Goal: Task Accomplishment & Management: Complete application form

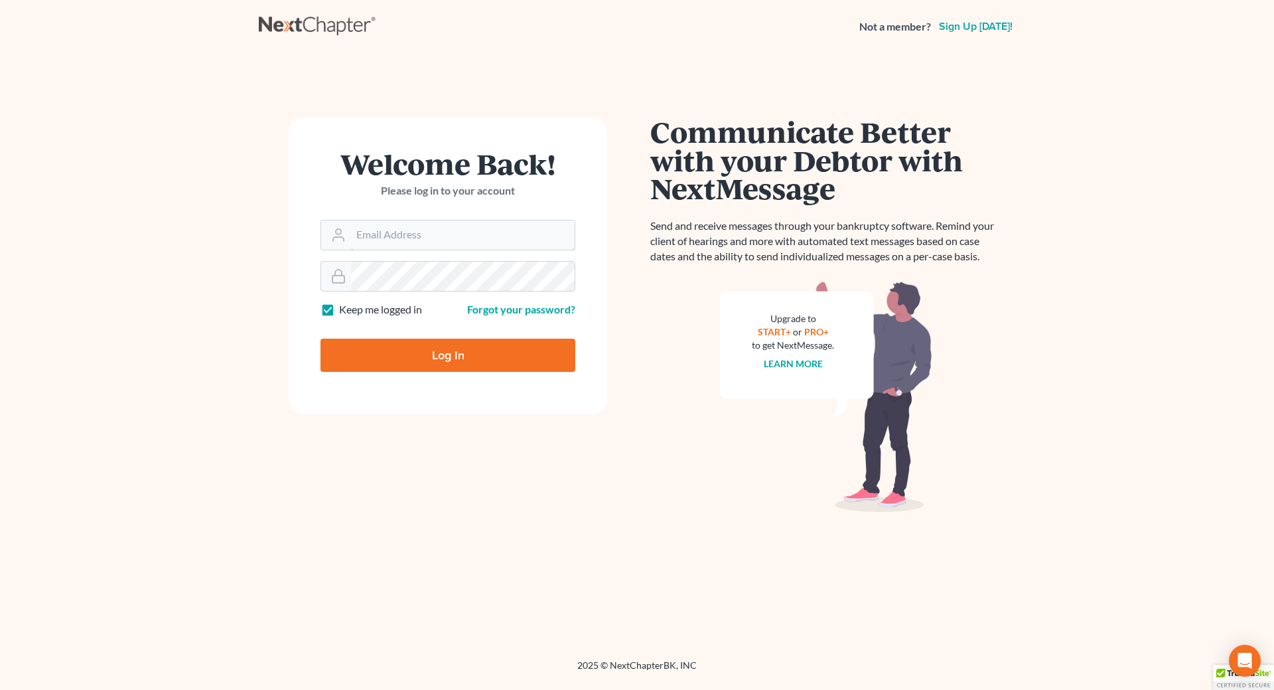
type input "cecilheaton@sbcglobal.net"
click at [449, 350] on input "Log In" at bounding box center [448, 354] width 255 height 33
type input "Thinking..."
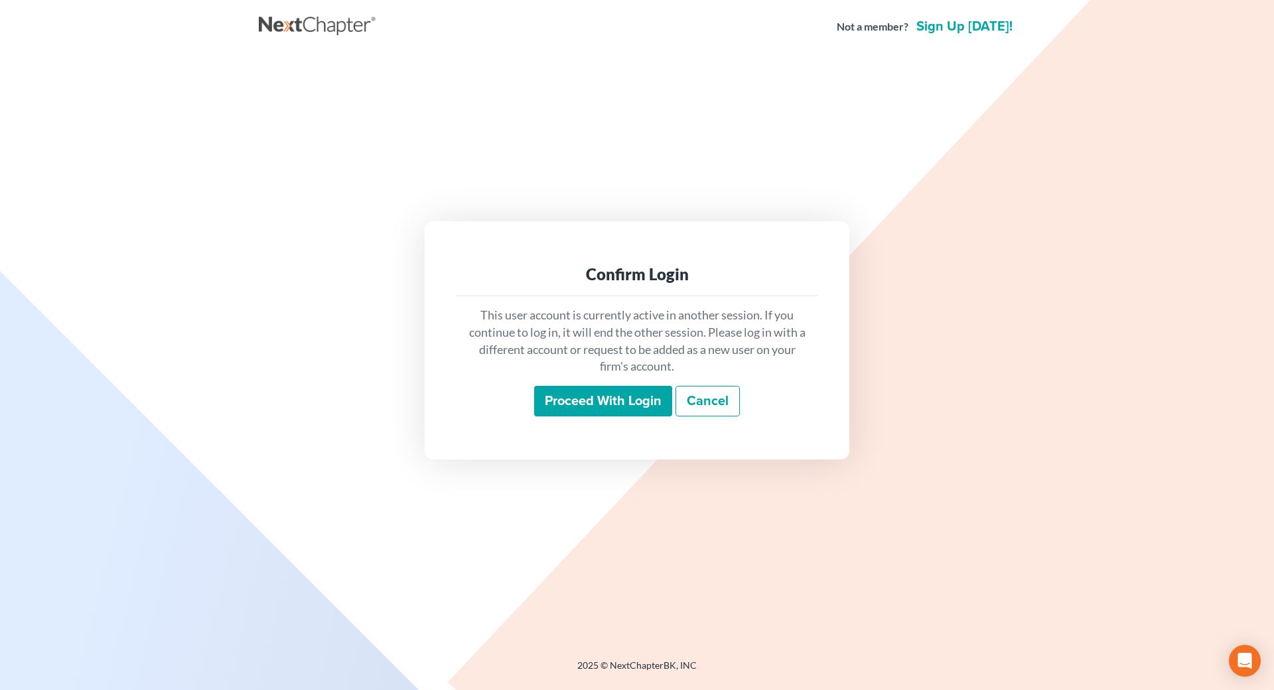
click at [642, 409] on input "Proceed with login" at bounding box center [603, 401] width 138 height 31
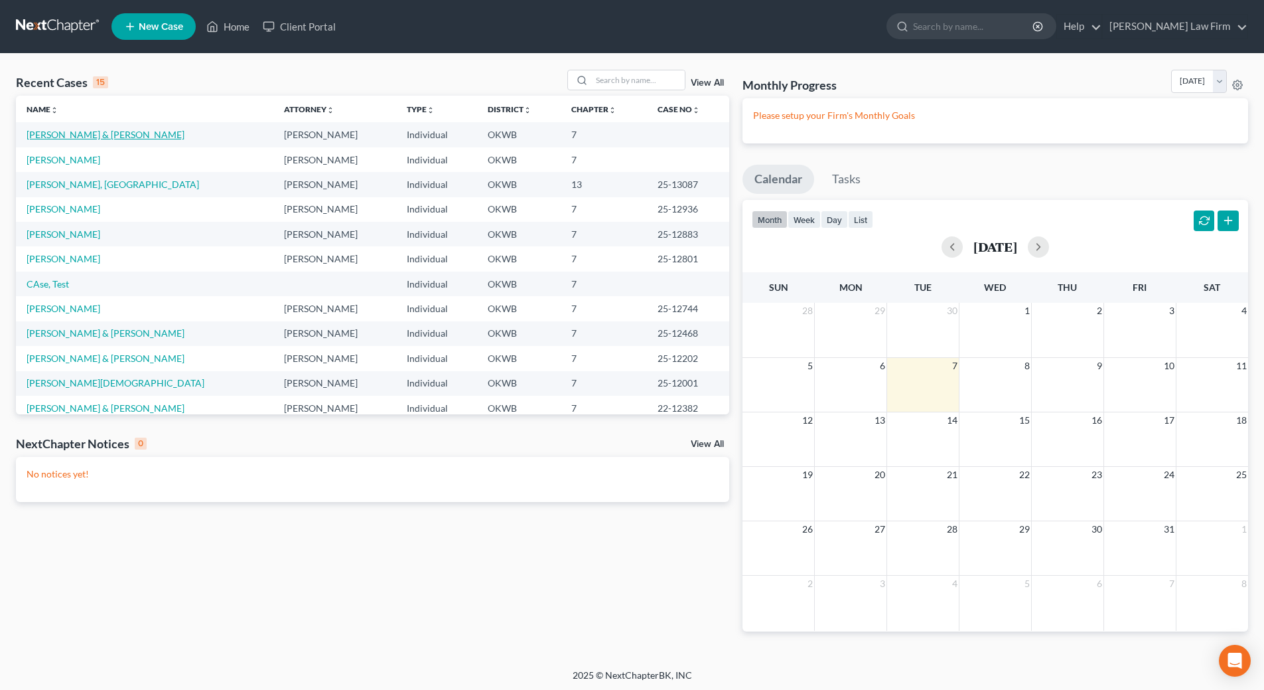
click at [126, 131] on link "Grider, Dustin & Thompson, Maci" at bounding box center [106, 134] width 158 height 11
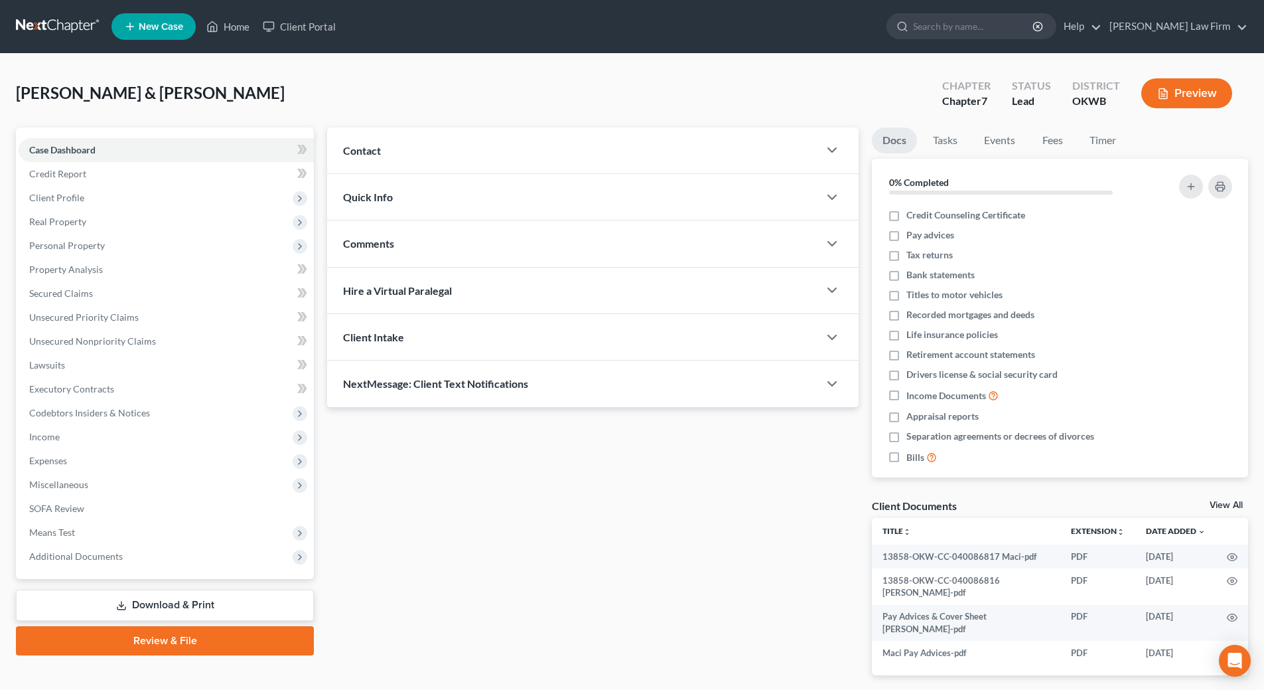
click at [1153, 89] on button "Preview" at bounding box center [1187, 93] width 91 height 30
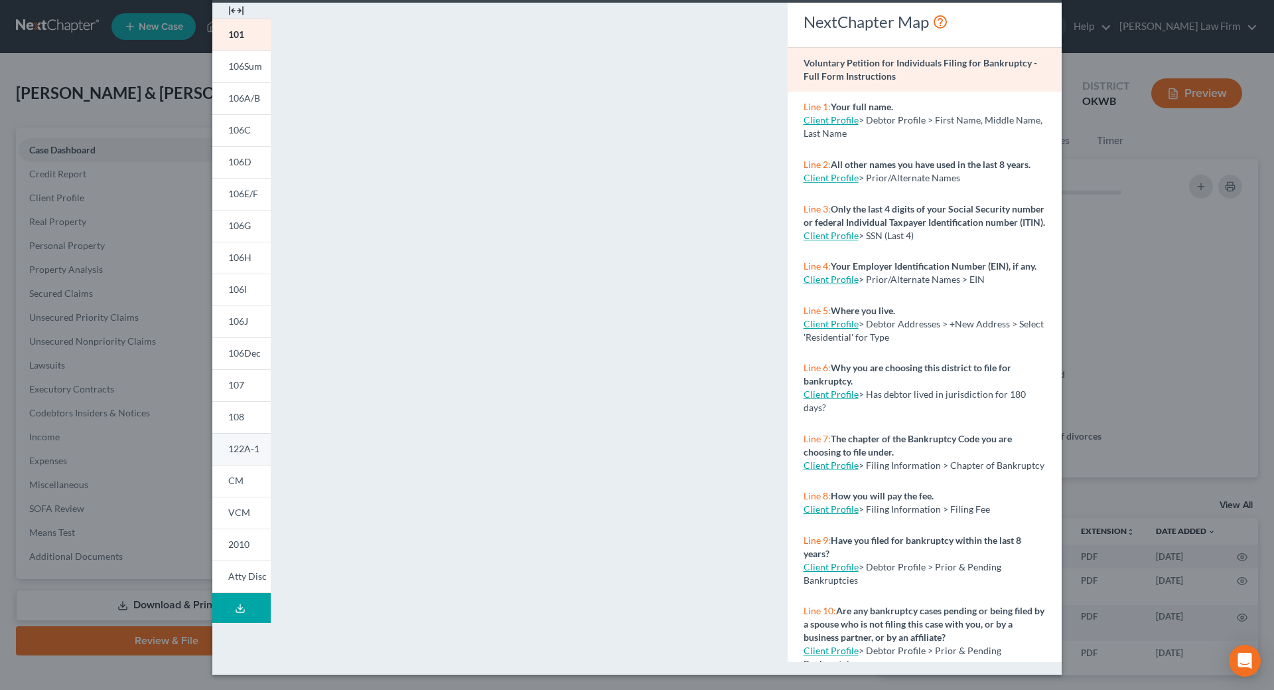
scroll to position [59, 0]
click at [229, 380] on span "107" at bounding box center [236, 383] width 16 height 11
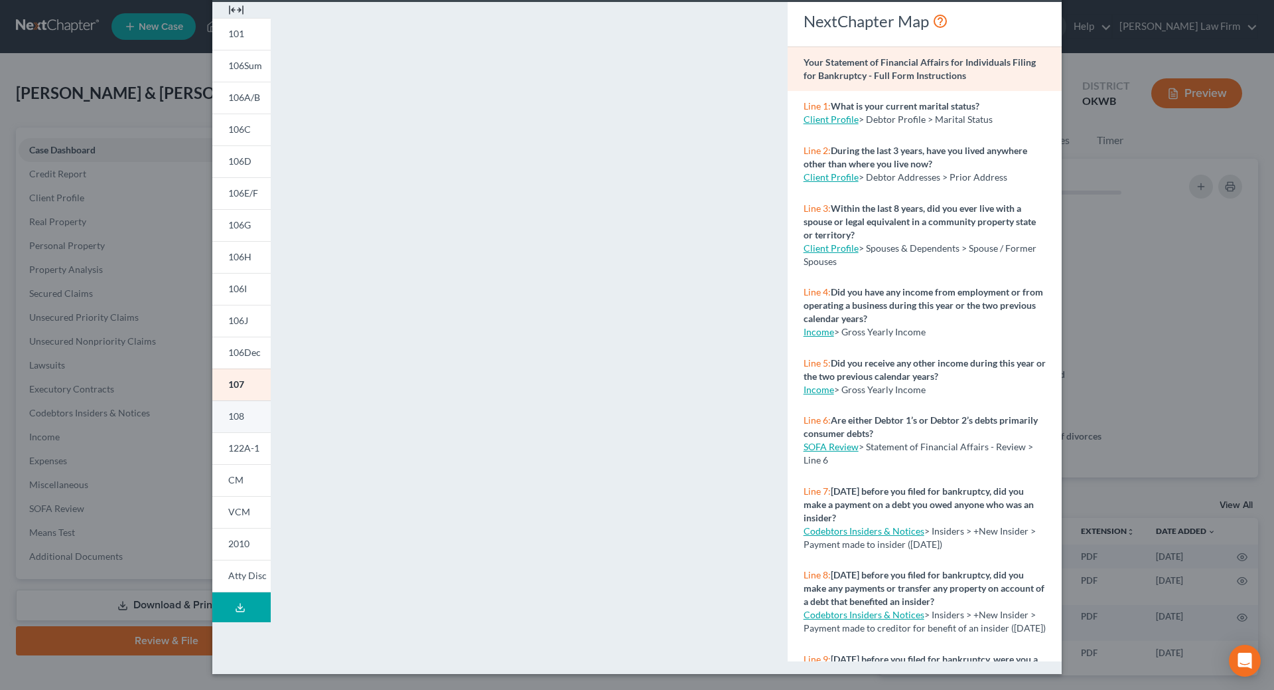
click at [233, 419] on span "108" at bounding box center [236, 415] width 16 height 11
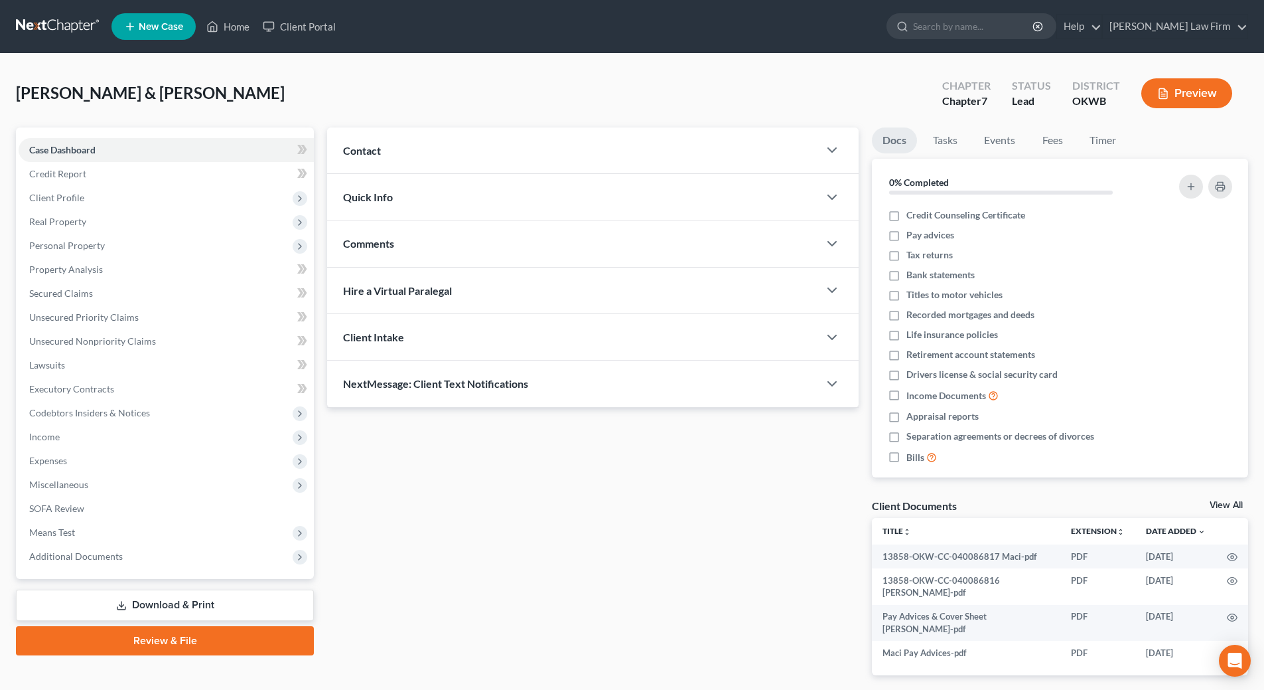
click at [1185, 96] on button "Preview" at bounding box center [1187, 93] width 91 height 30
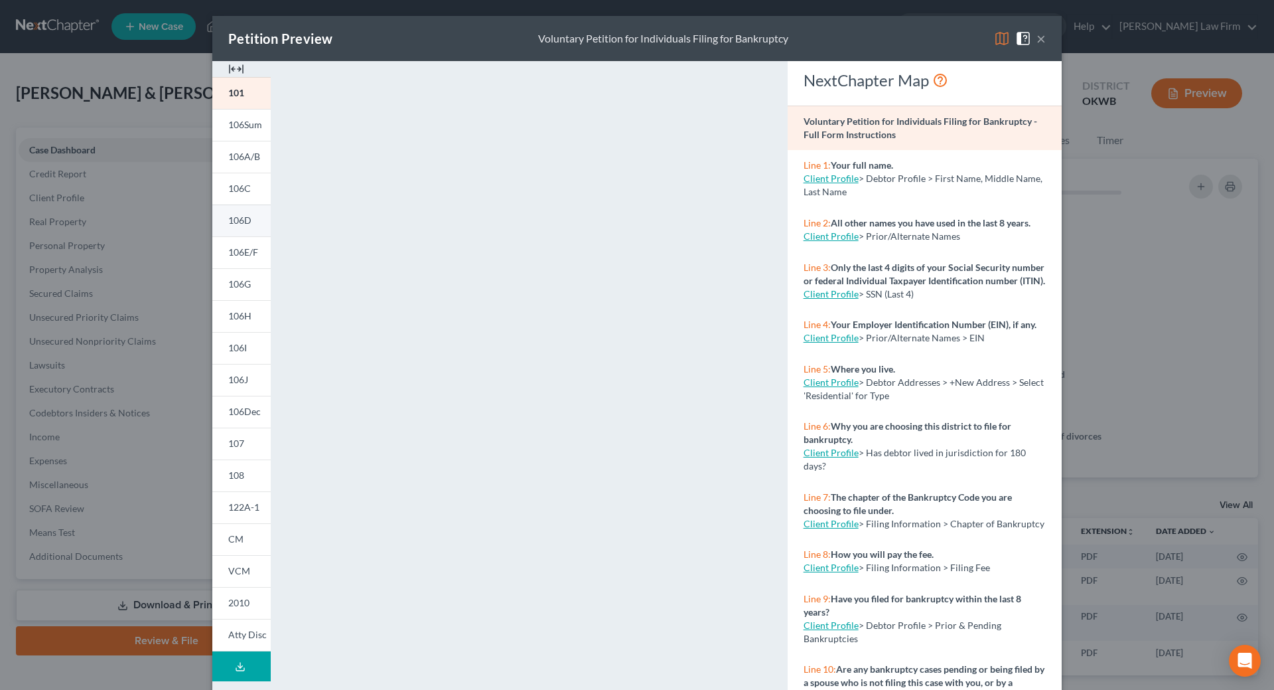
click at [240, 222] on span "106D" at bounding box center [239, 219] width 23 height 11
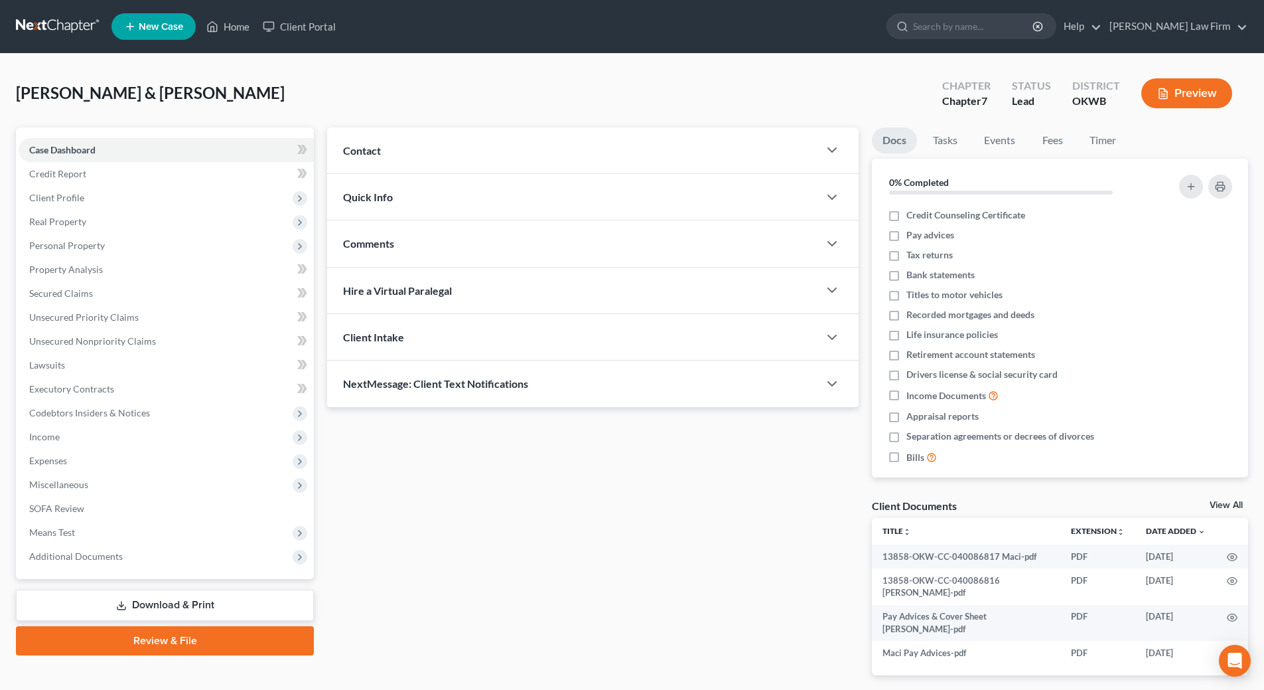
click at [216, 646] on link "Review & File" at bounding box center [165, 640] width 298 height 29
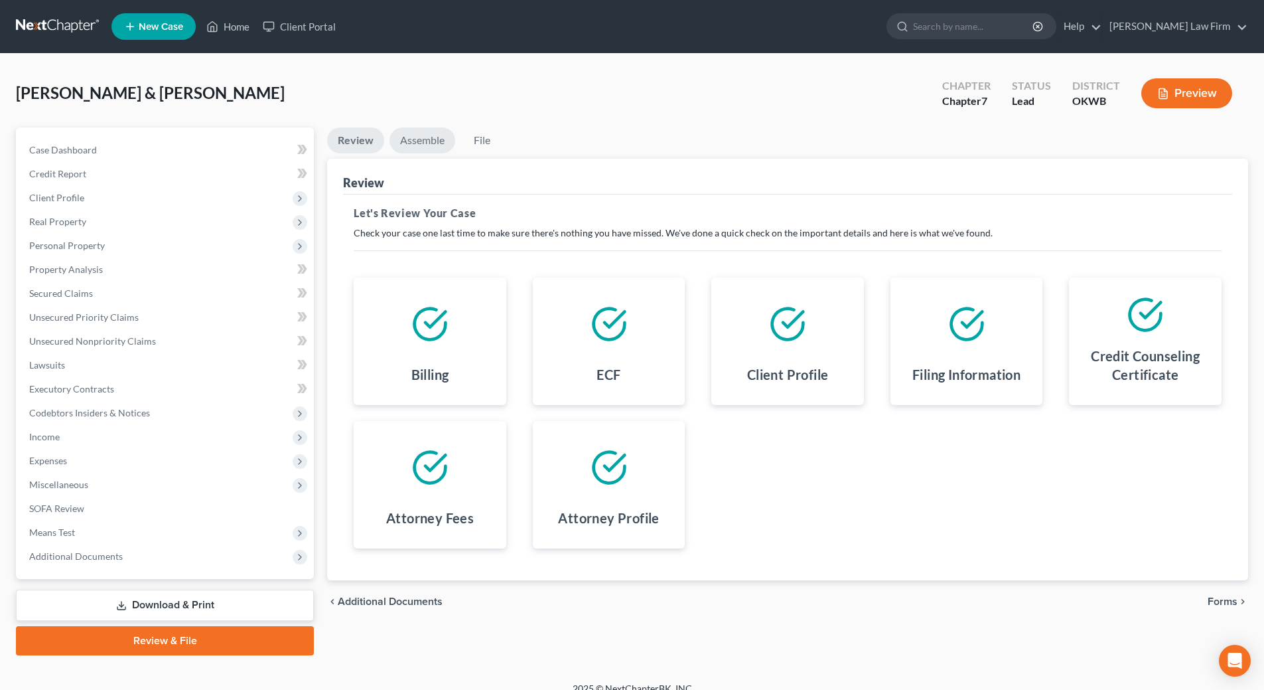
click at [424, 143] on link "Assemble" at bounding box center [423, 140] width 66 height 26
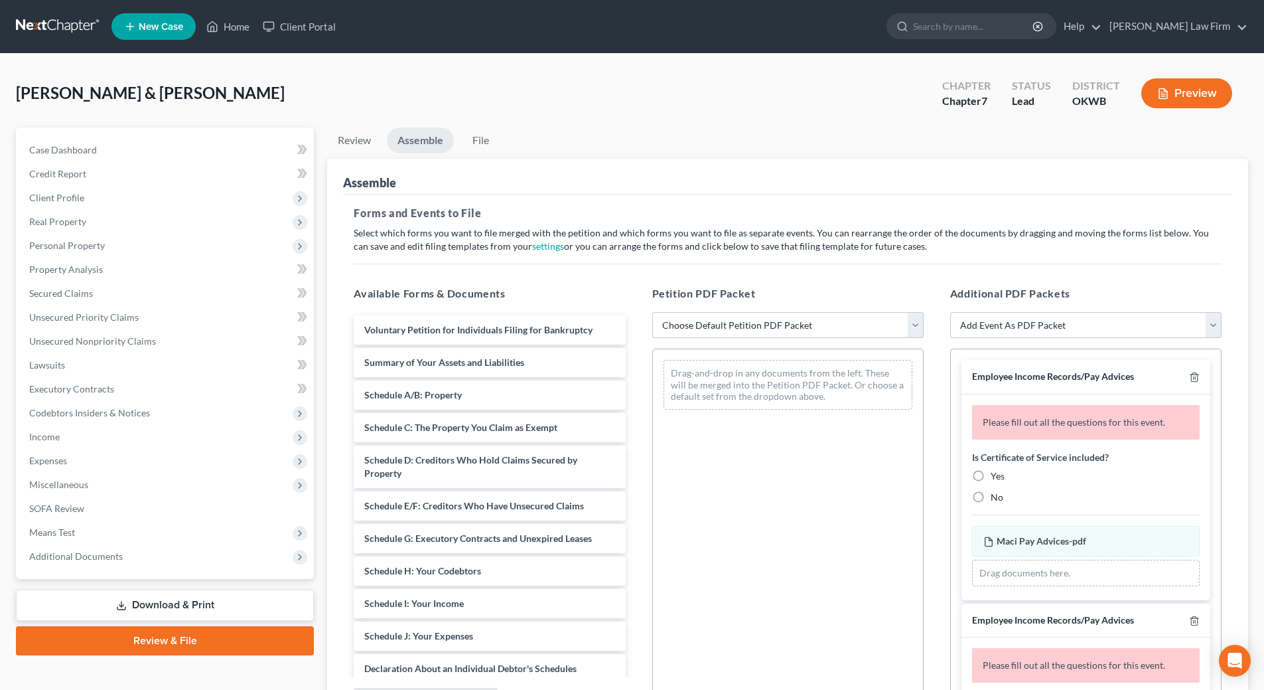
click at [703, 325] on select "Choose Default Petition PDF Packet Complete Bankruptcy Petition (all forms and …" at bounding box center [787, 325] width 271 height 27
select select "0"
click at [652, 312] on select "Choose Default Petition PDF Packet Complete Bankruptcy Petition (all forms and …" at bounding box center [787, 325] width 271 height 27
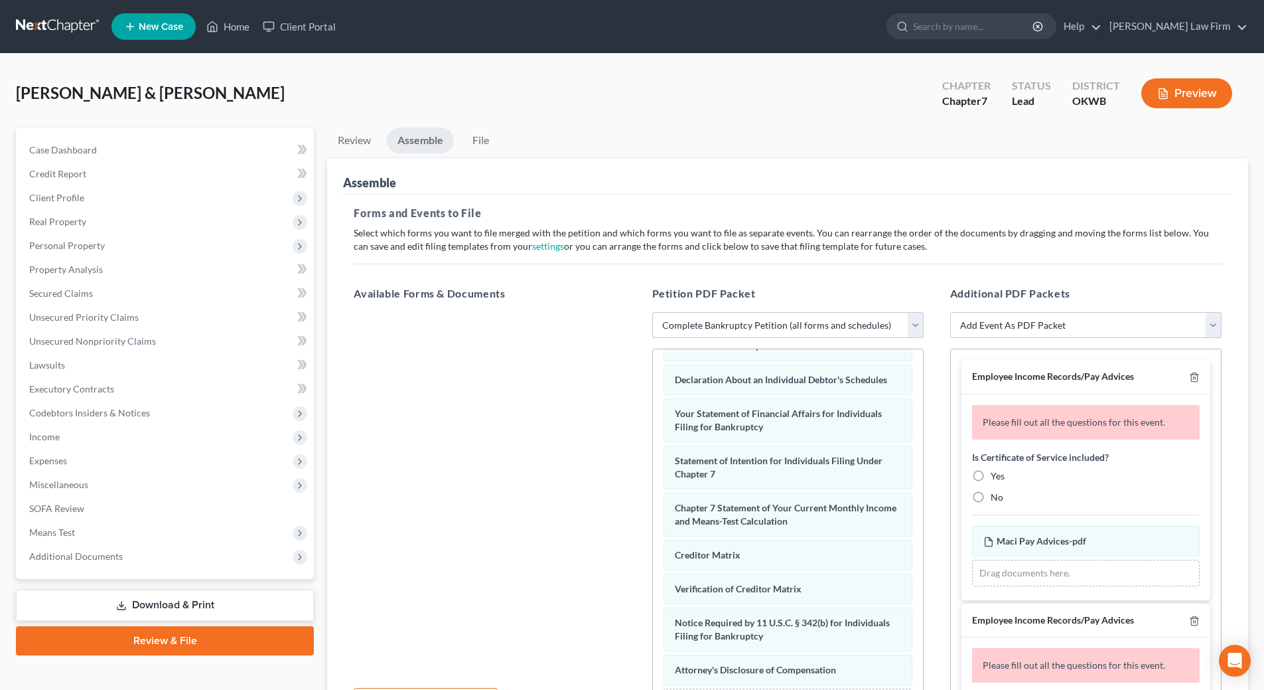
scroll to position [423, 0]
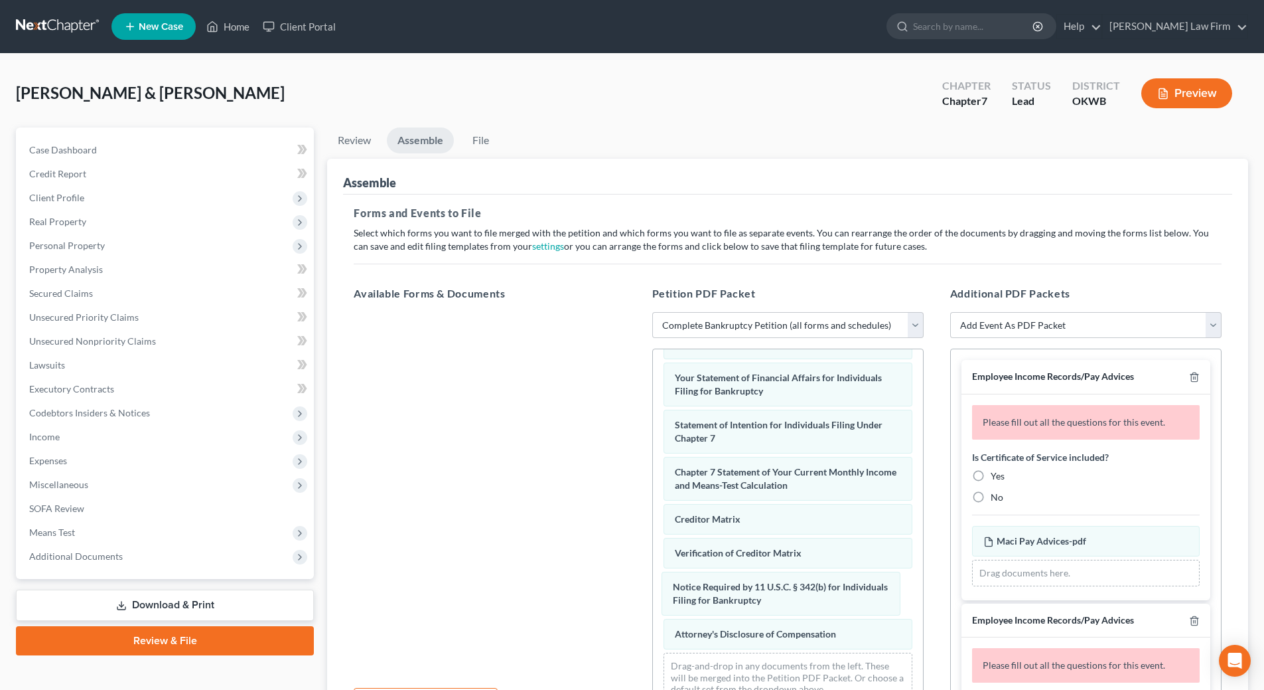
drag, startPoint x: 732, startPoint y: 594, endPoint x: 367, endPoint y: 484, distance: 381.3
click at [653, 510] on div "Notice Required by 11 U.S.C. § 342(b) for Individuals Filing for Bankruptcy Vol…" at bounding box center [788, 326] width 270 height 773
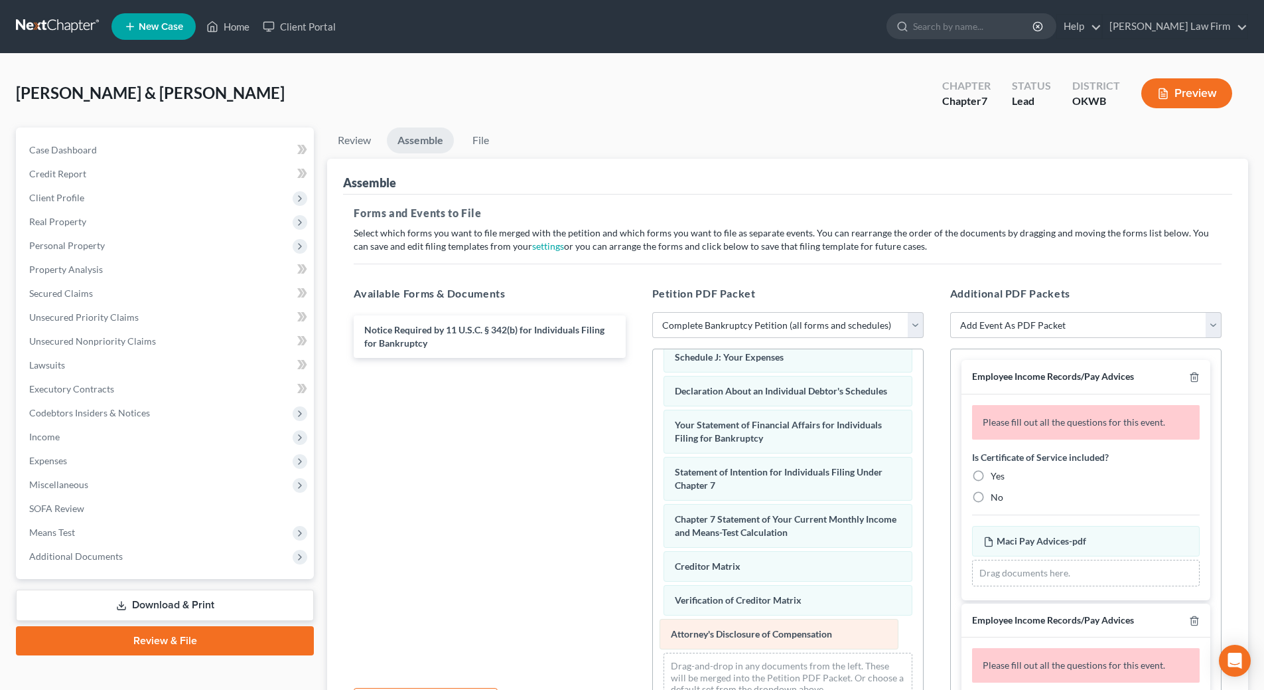
drag, startPoint x: 729, startPoint y: 638, endPoint x: 423, endPoint y: 501, distance: 335.7
click at [653, 526] on div "Attorney's Disclosure of Compensation Voluntary Petition for Individuals Filing…" at bounding box center [788, 350] width 270 height 726
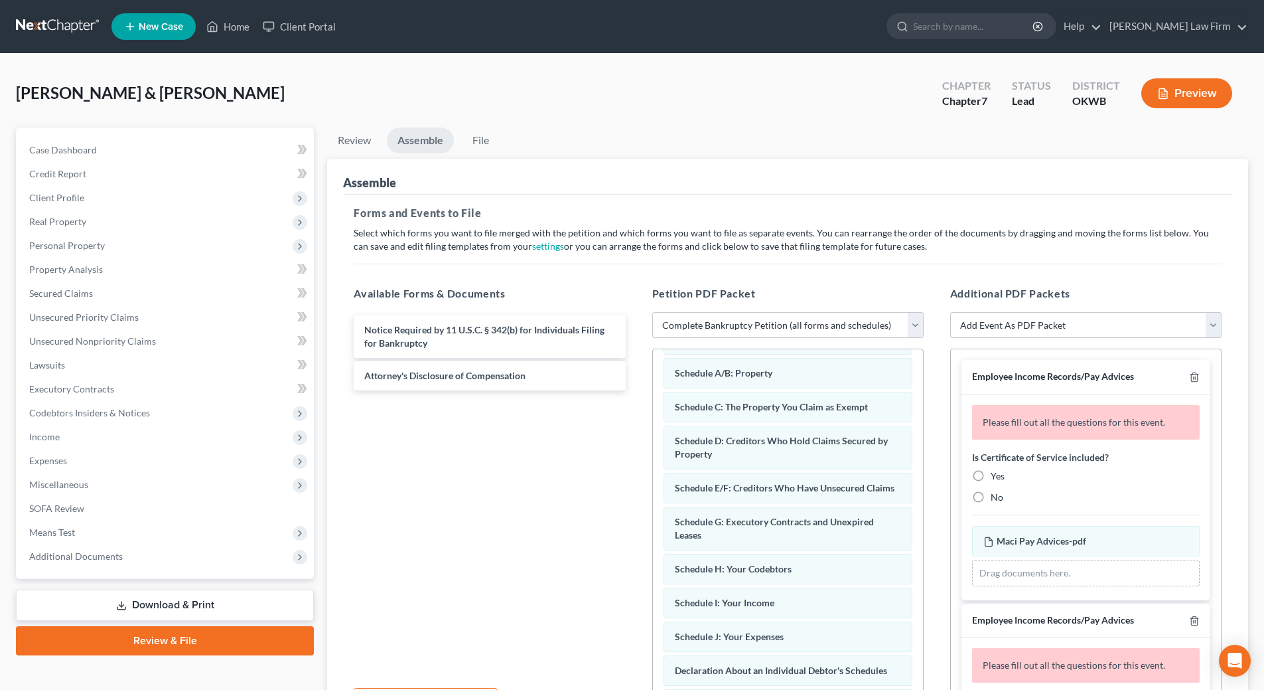
scroll to position [0, 0]
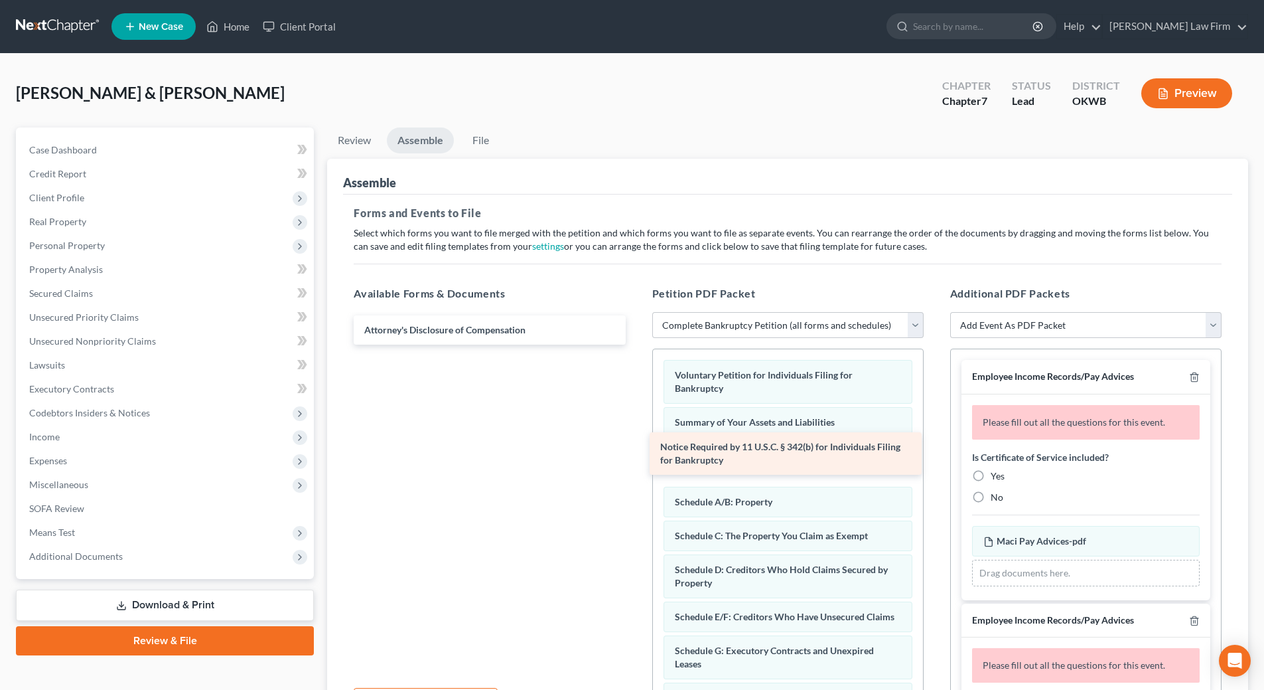
drag, startPoint x: 448, startPoint y: 334, endPoint x: 744, endPoint y: 451, distance: 318.2
click at [636, 344] on div "Notice Required by 11 U.S.C. § 342(b) for Individuals Filing for Bankruptcy Not…" at bounding box center [489, 329] width 293 height 29
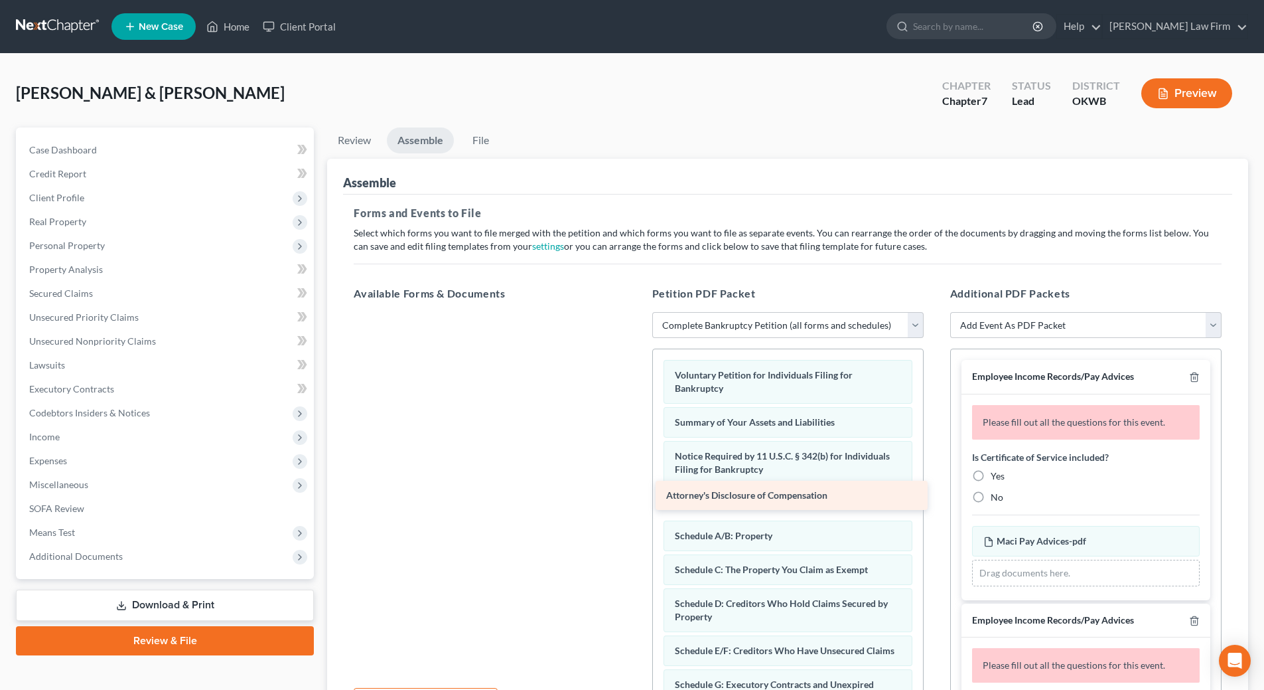
drag, startPoint x: 459, startPoint y: 333, endPoint x: 761, endPoint y: 496, distance: 343.6
click at [636, 312] on div "Attorney's Disclosure of Compensation Attorney's Disclosure of Compensation" at bounding box center [489, 312] width 293 height 0
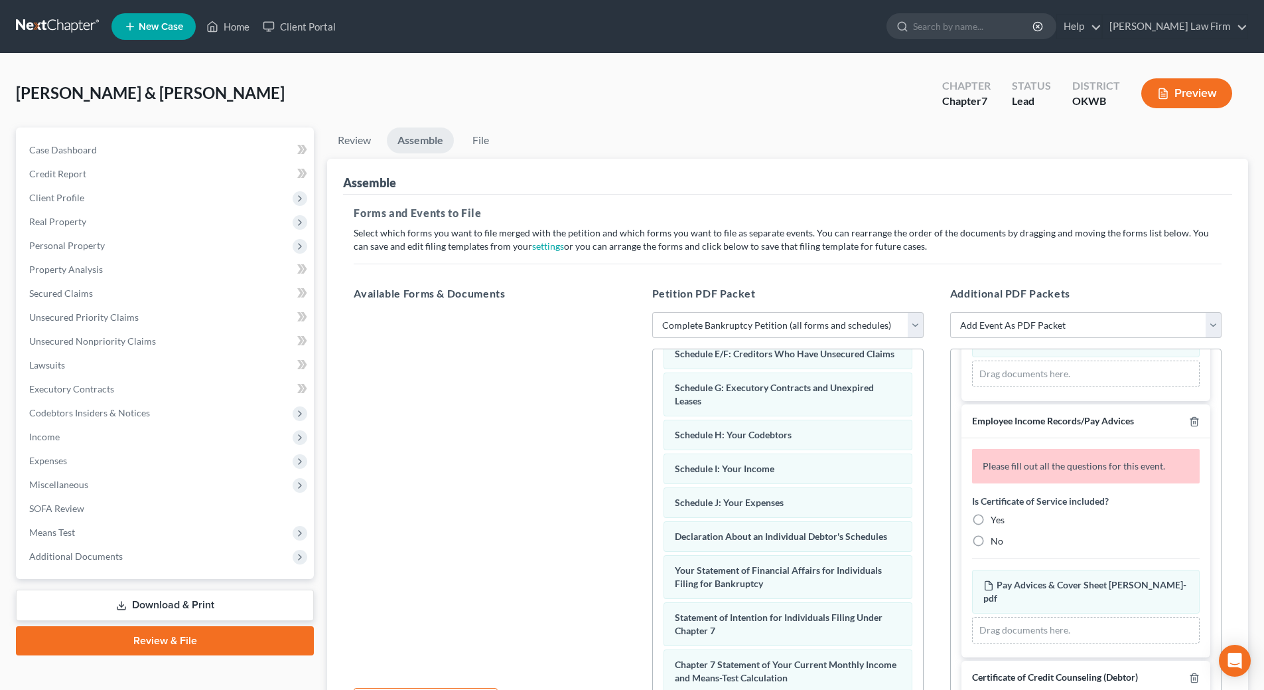
scroll to position [423, 0]
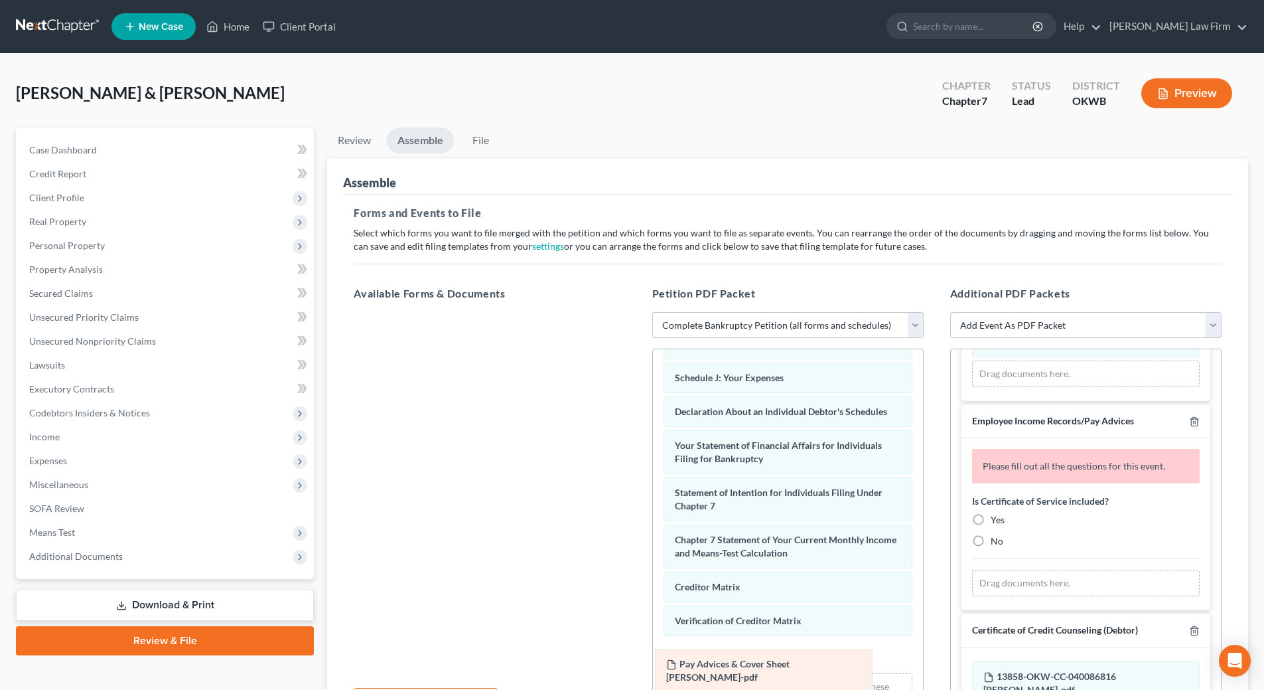
drag, startPoint x: 1065, startPoint y: 581, endPoint x: 747, endPoint y: 660, distance: 326.9
click at [972, 596] on div "Pay Advices & Cover Sheet Dustin-pdf Amended Pay Advices & Cover Sheet Dustin-p…" at bounding box center [1086, 582] width 228 height 27
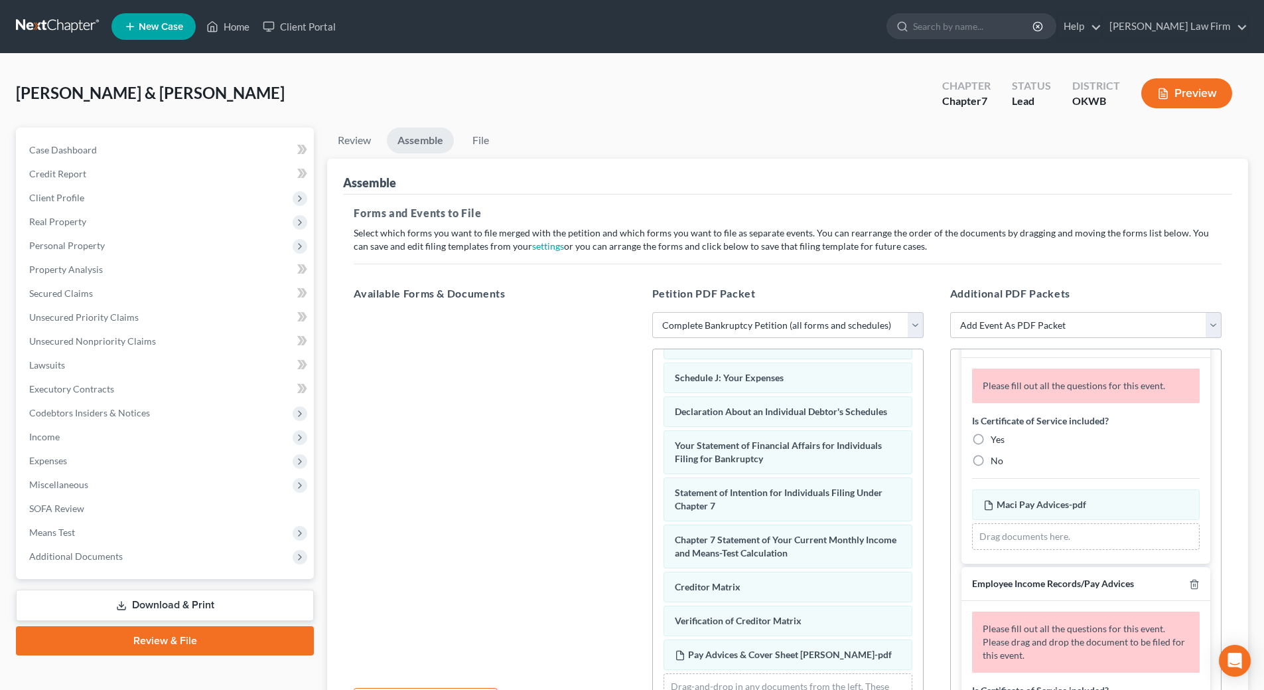
scroll to position [0, 0]
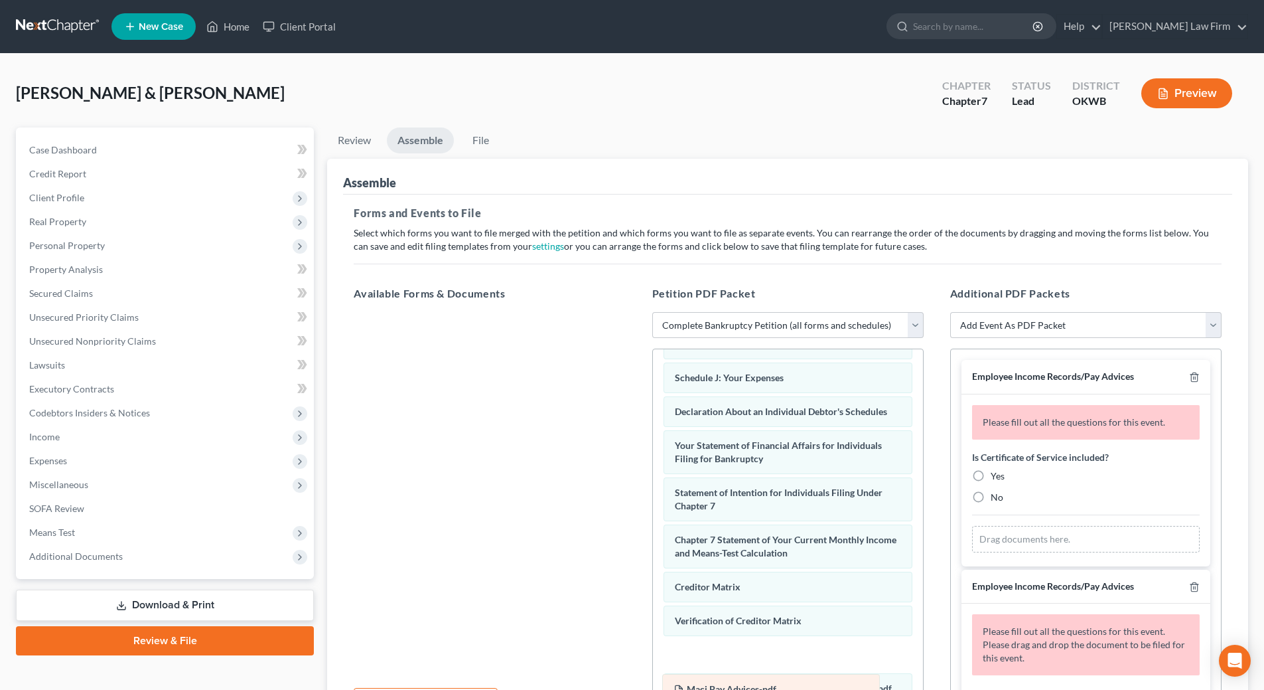
drag, startPoint x: 1074, startPoint y: 537, endPoint x: 761, endPoint y: 682, distance: 345.3
click at [972, 552] on div "Maci Pay Advices-pdf Amended Maci Pay Advices-pdf Maci Pay Advices-pdf Amended …" at bounding box center [1086, 539] width 228 height 27
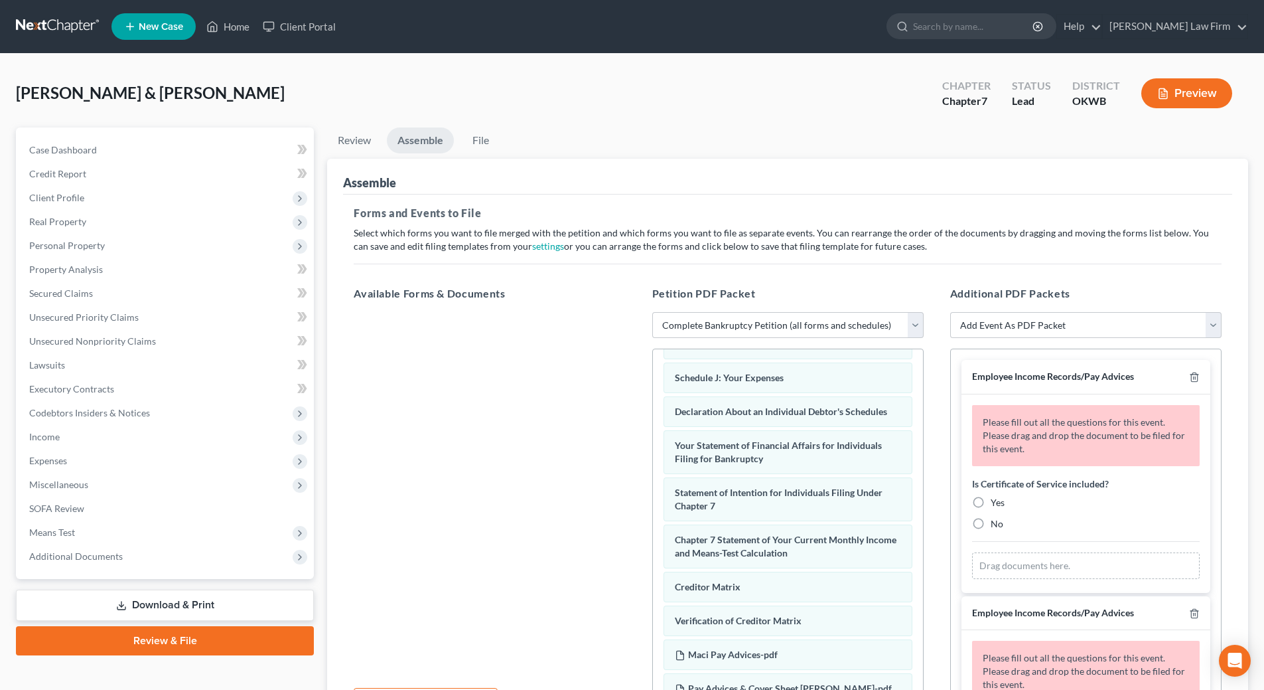
scroll to position [490, 0]
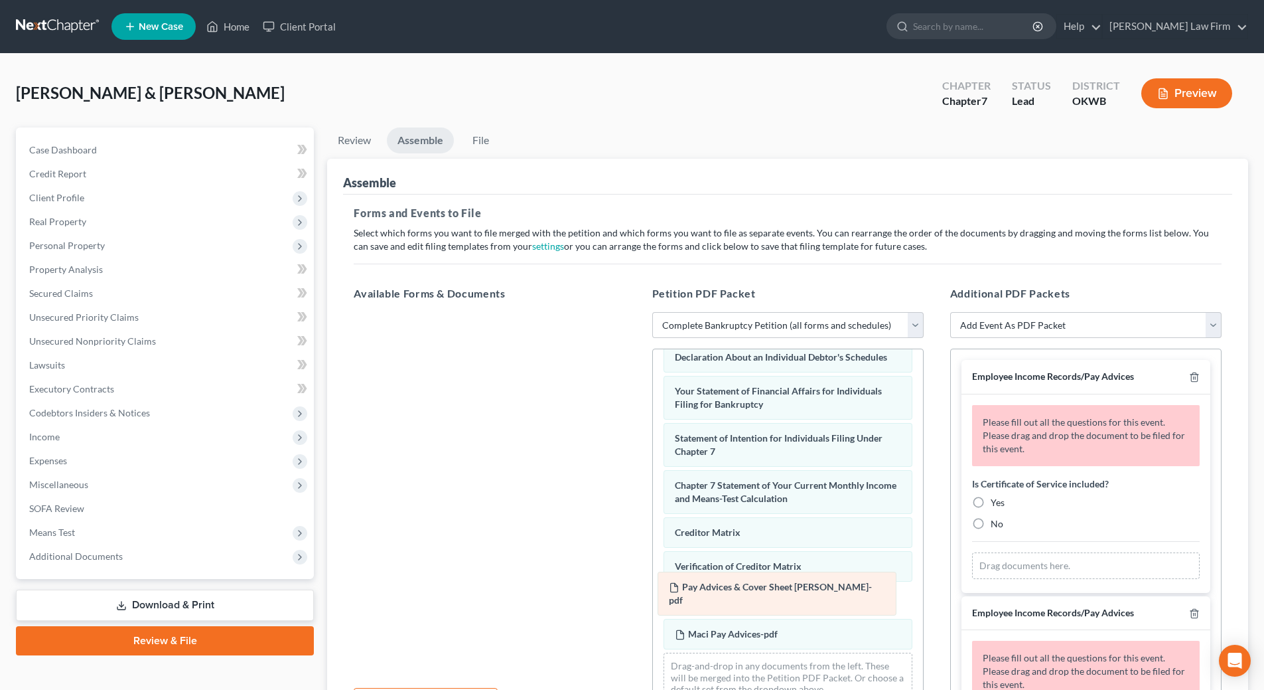
drag, startPoint x: 721, startPoint y: 638, endPoint x: 715, endPoint y: 591, distance: 47.5
click at [715, 591] on div "Pay Advices & Cover Sheet Dustin-pdf Voluntary Petition for Individuals Filing …" at bounding box center [788, 292] width 270 height 841
click at [1191, 374] on polyline "button" at bounding box center [1195, 374] width 8 height 0
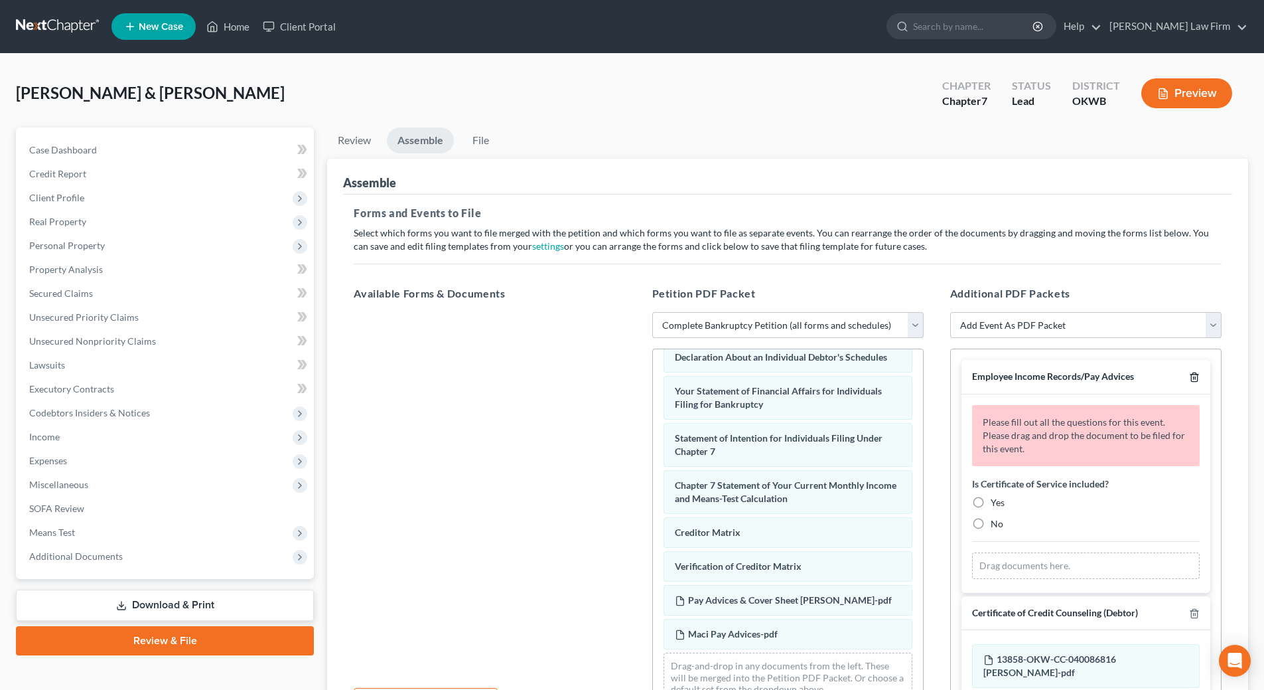
click at [1189, 376] on icon "button" at bounding box center [1194, 377] width 11 height 11
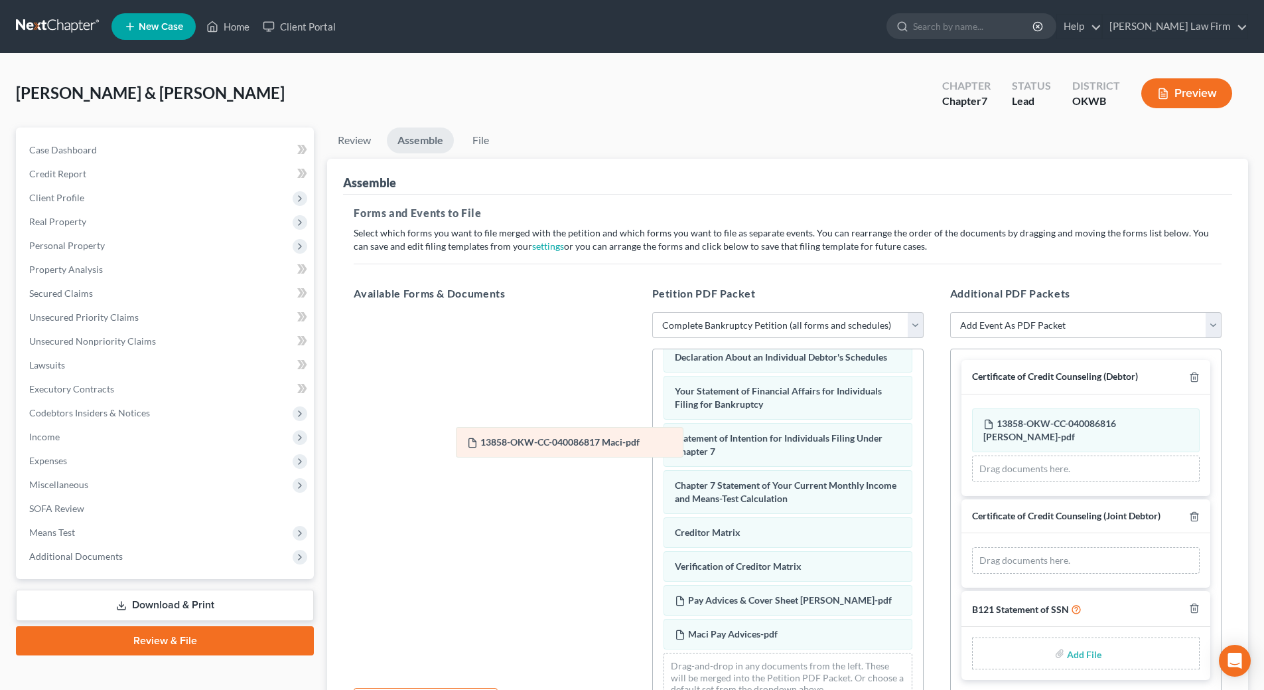
drag, startPoint x: 1067, startPoint y: 546, endPoint x: 457, endPoint y: 372, distance: 634.4
click at [972, 547] on div "13858-OKW-CC-040086817 Maci-pdf Amended 13858-OKW-CC-040086817 Maci-pdf 13858-O…" at bounding box center [1086, 560] width 228 height 27
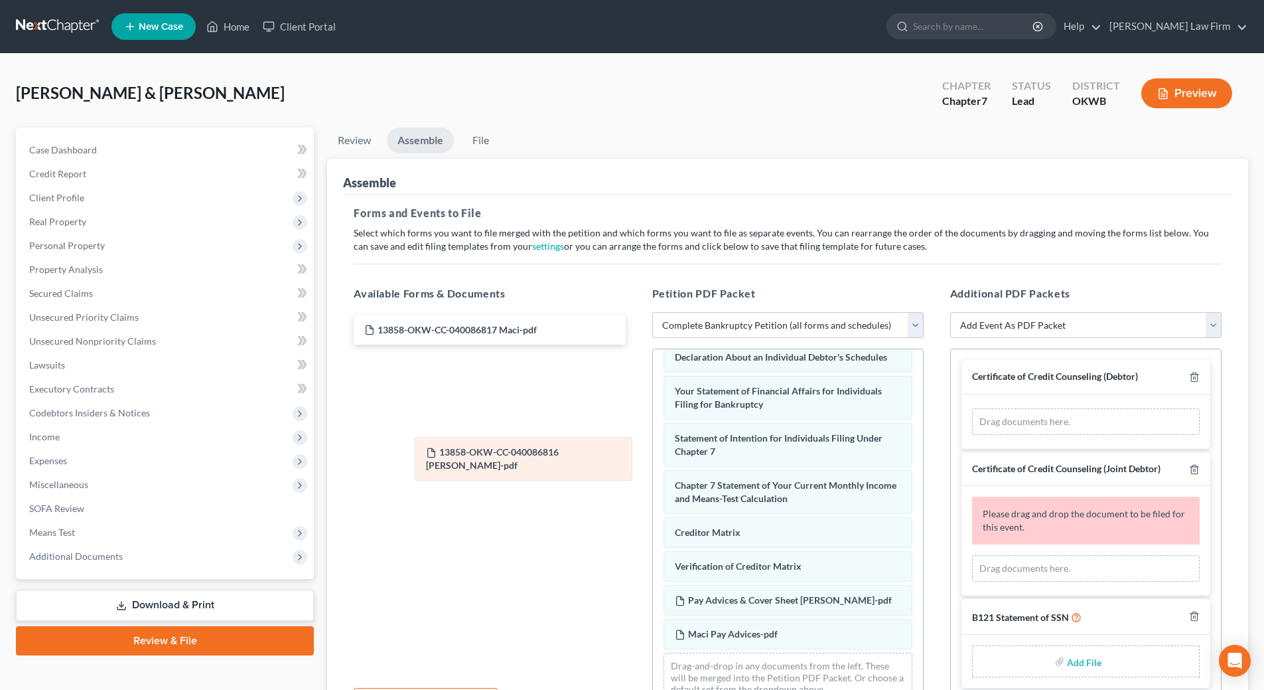
drag, startPoint x: 1114, startPoint y: 417, endPoint x: 556, endPoint y: 446, distance: 558.2
click at [972, 435] on div "13858-OKW-CC-040086816 Dustin-pdf Amended 13858-OKW-CC-040086816 Dustin-pdf 138…" at bounding box center [1086, 421] width 228 height 27
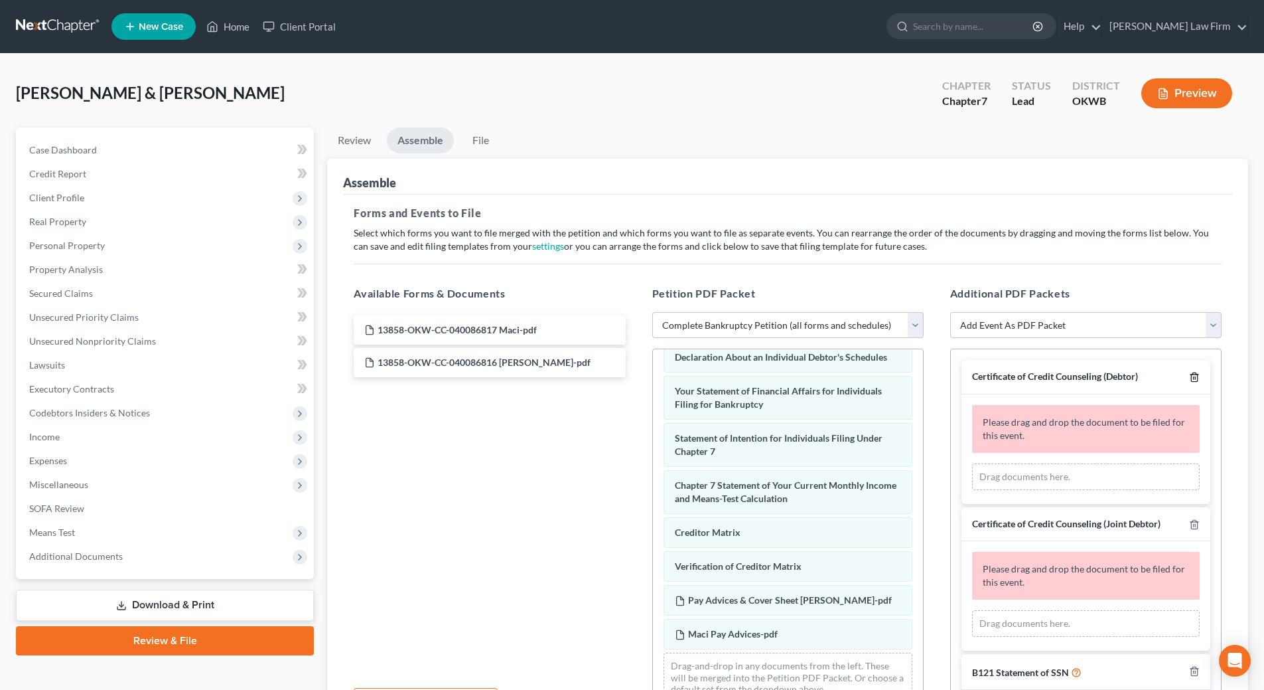
click at [1191, 373] on icon "button" at bounding box center [1194, 377] width 6 height 9
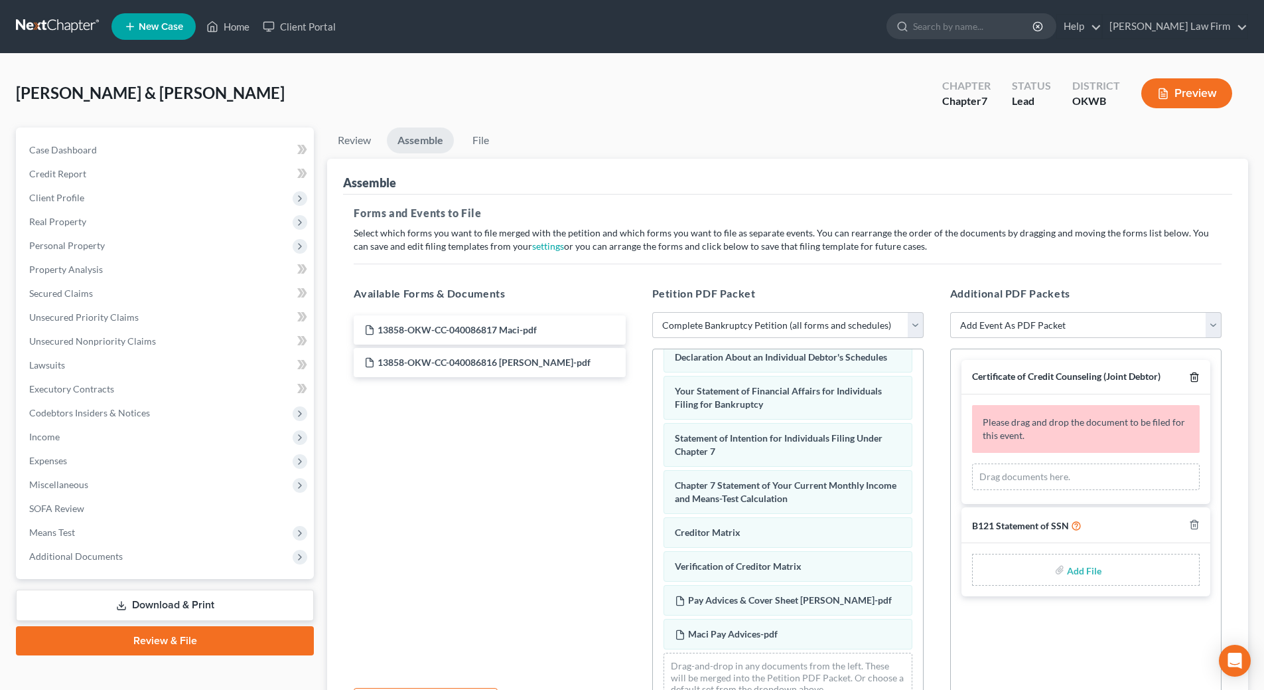
click at [1199, 376] on icon "button" at bounding box center [1194, 377] width 11 height 11
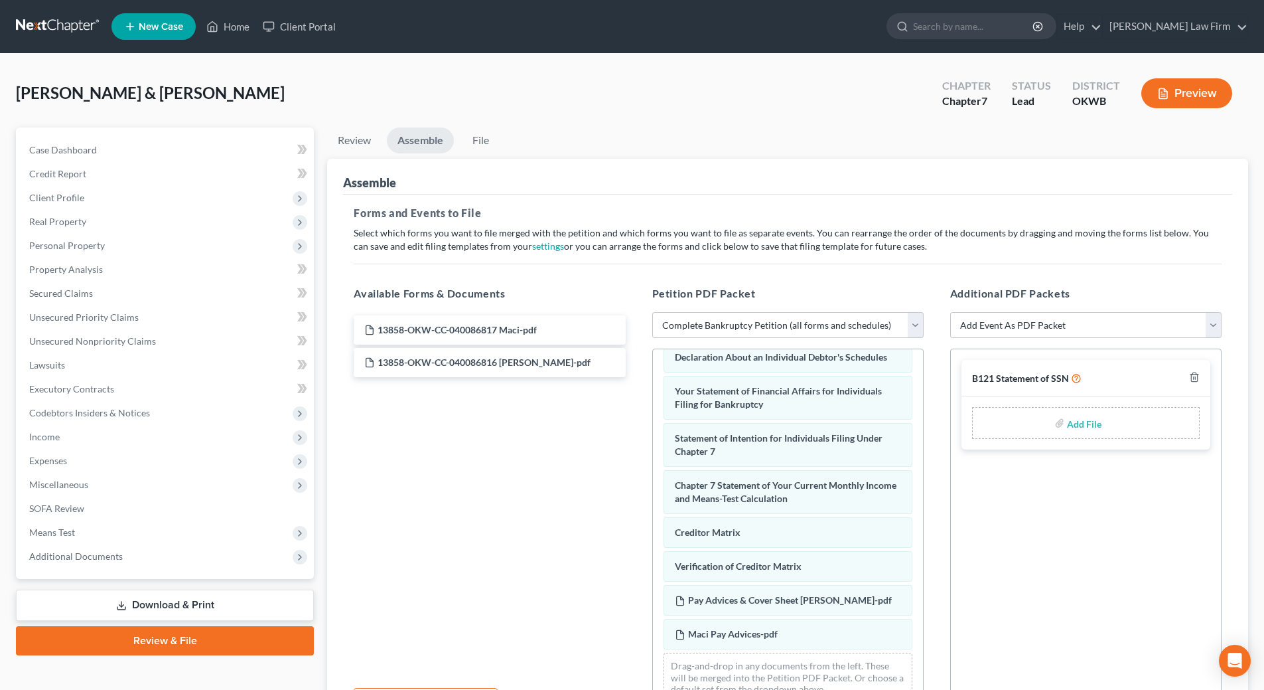
click at [1073, 421] on input "file" at bounding box center [1083, 423] width 32 height 24
type input "C:\fakepath\B-121 Executed.pdf"
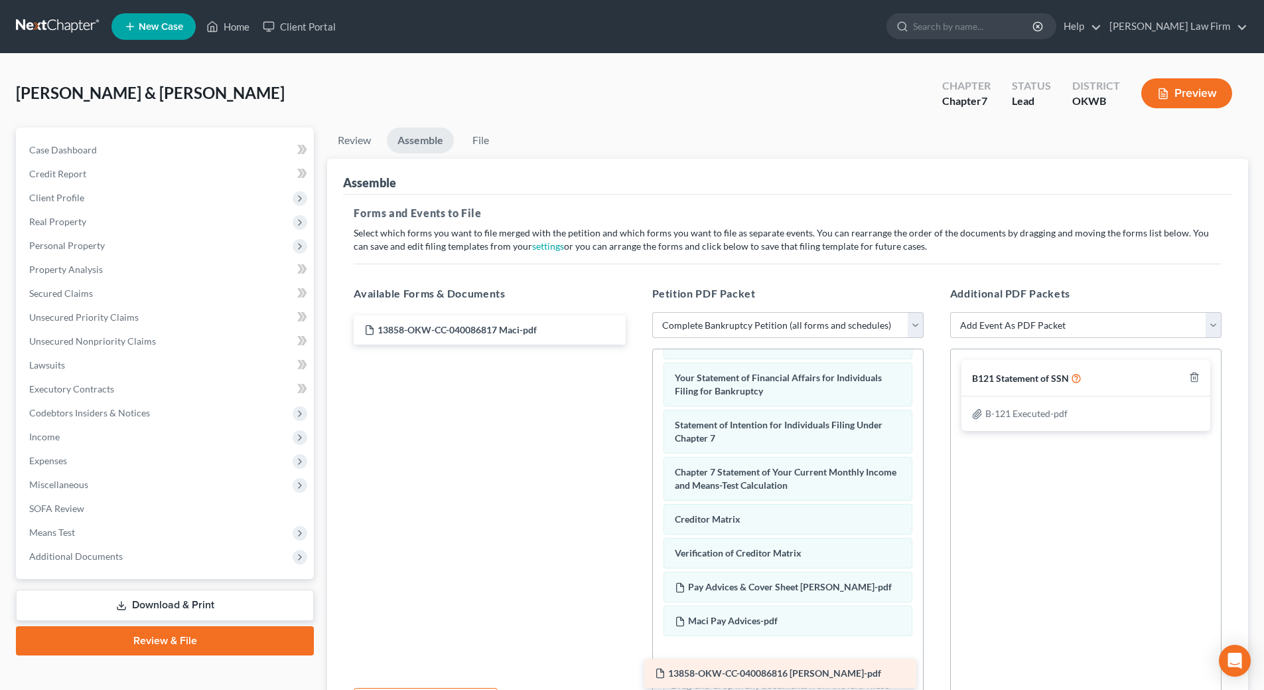
drag, startPoint x: 463, startPoint y: 361, endPoint x: 754, endPoint y: 672, distance: 425.4
click at [636, 344] on div "13858-OKW-CC-040086816 Dustin-pdf 13858-OKW-CC-040086817 Maci-pdf 13858-OKW-CC-…" at bounding box center [489, 329] width 293 height 29
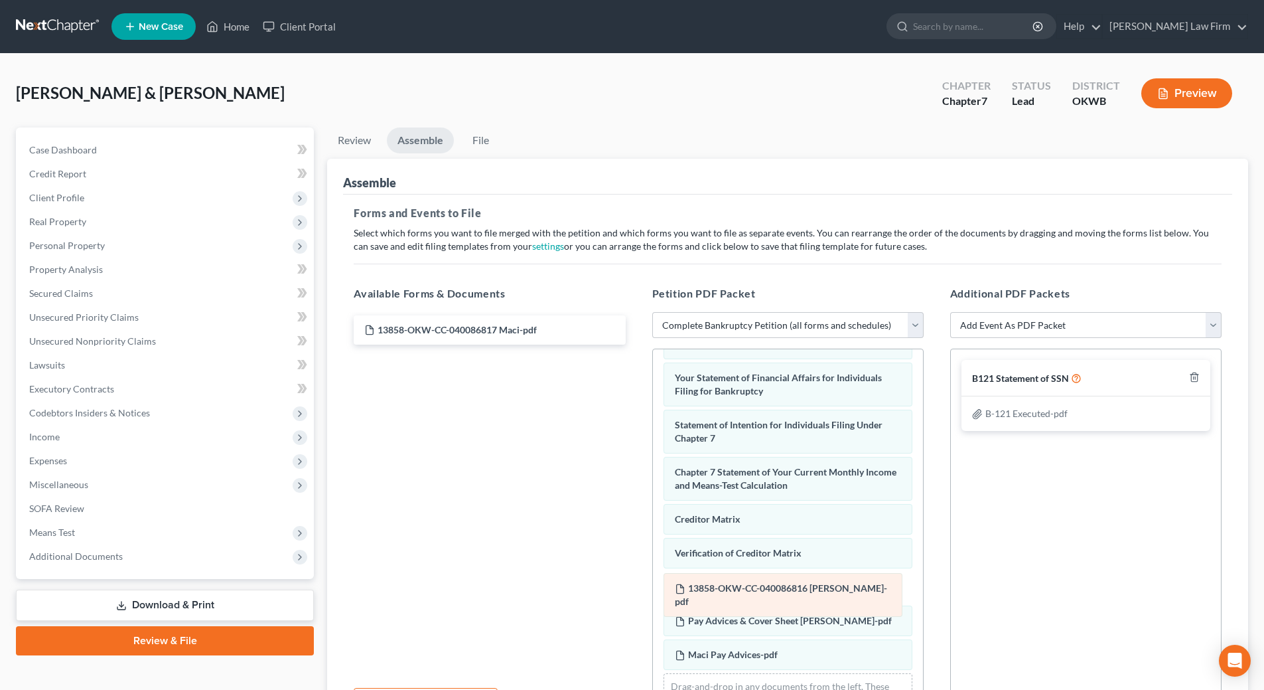
drag, startPoint x: 713, startPoint y: 670, endPoint x: 713, endPoint y: 590, distance: 79.6
click at [713, 590] on div "13858-OKW-CC-040086816 Dustin-pdf Voluntary Petition for Individuals Filing for…" at bounding box center [788, 296] width 270 height 875
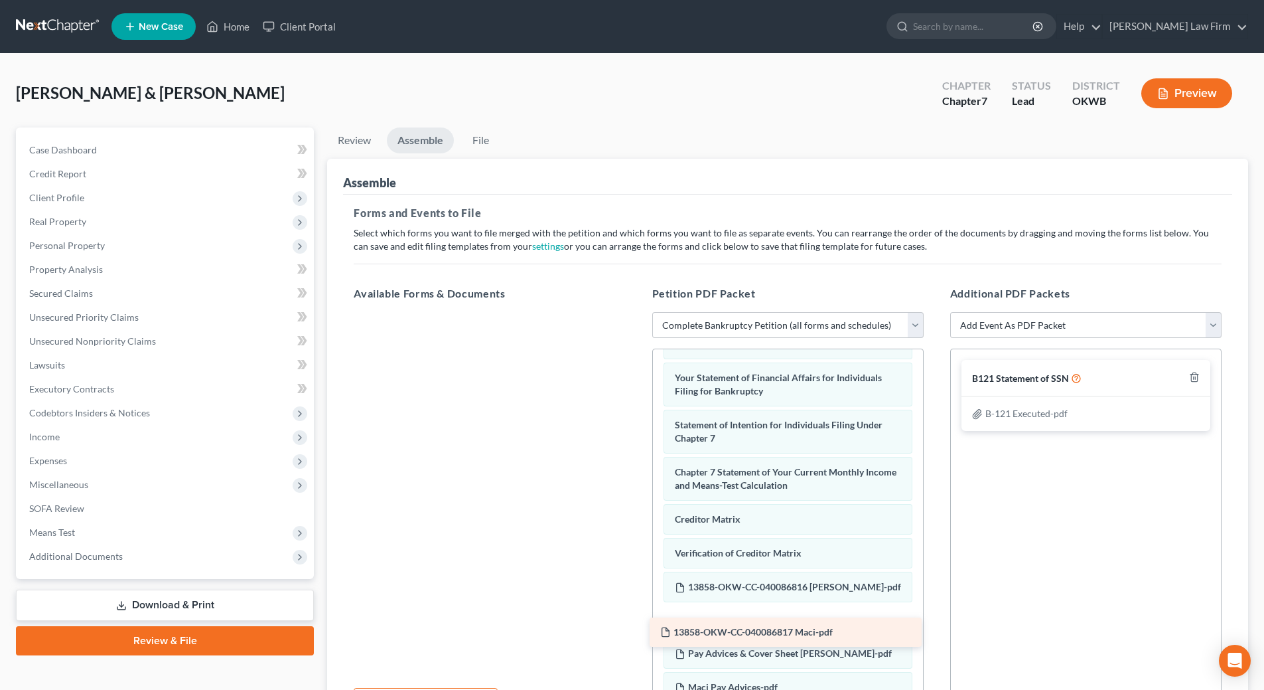
drag, startPoint x: 475, startPoint y: 330, endPoint x: 771, endPoint y: 632, distance: 422.9
click at [636, 312] on div "13858-OKW-CC-040086817 Maci-pdf 13858-OKW-CC-040086817 Maci-pdf" at bounding box center [489, 312] width 293 height 0
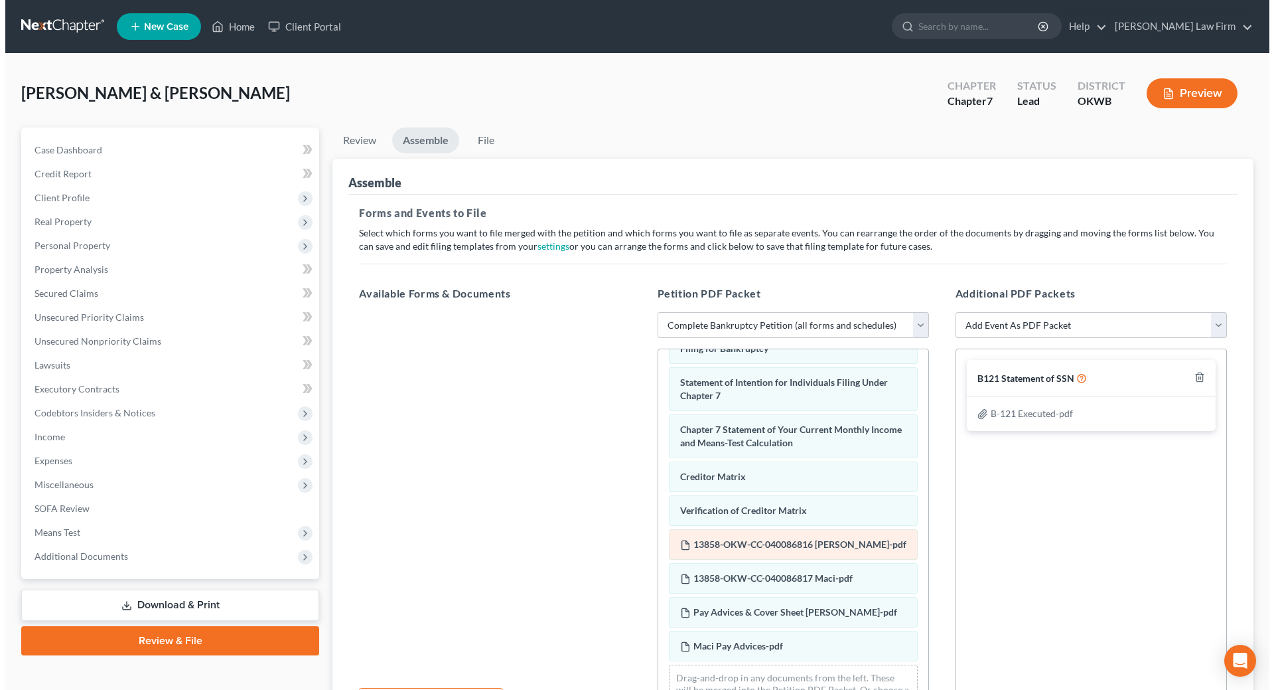
scroll to position [558, 0]
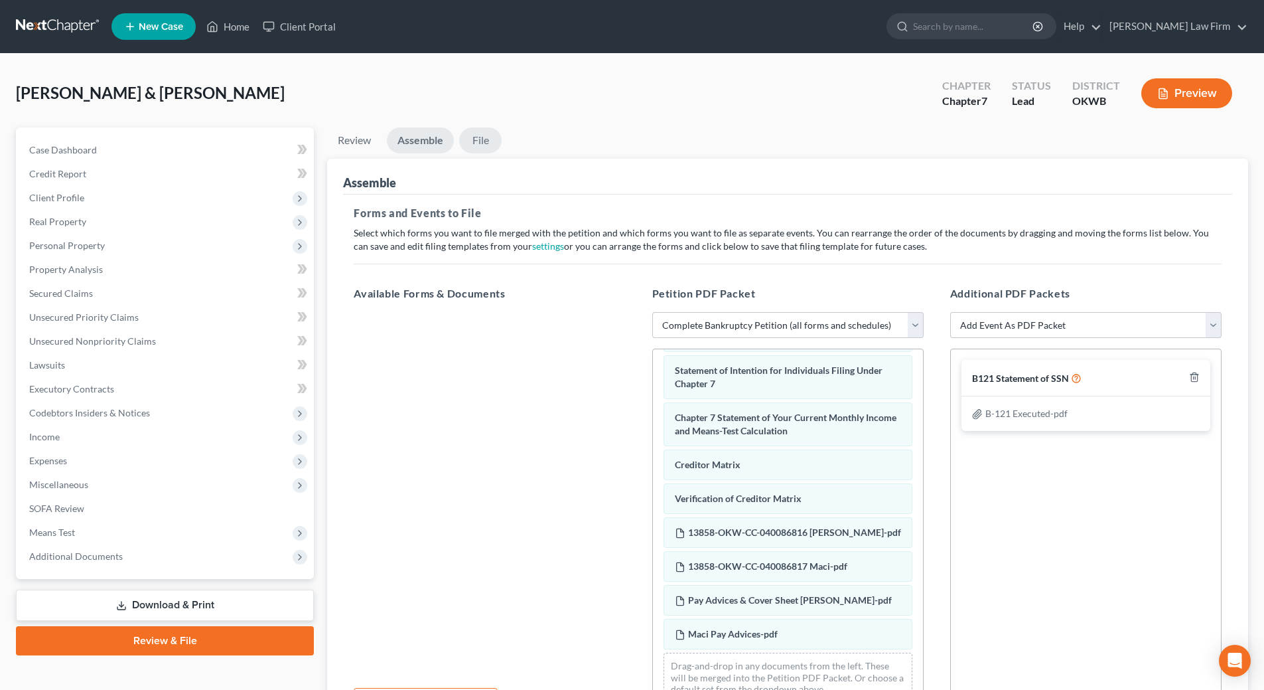
click at [481, 144] on link "File" at bounding box center [480, 140] width 42 height 26
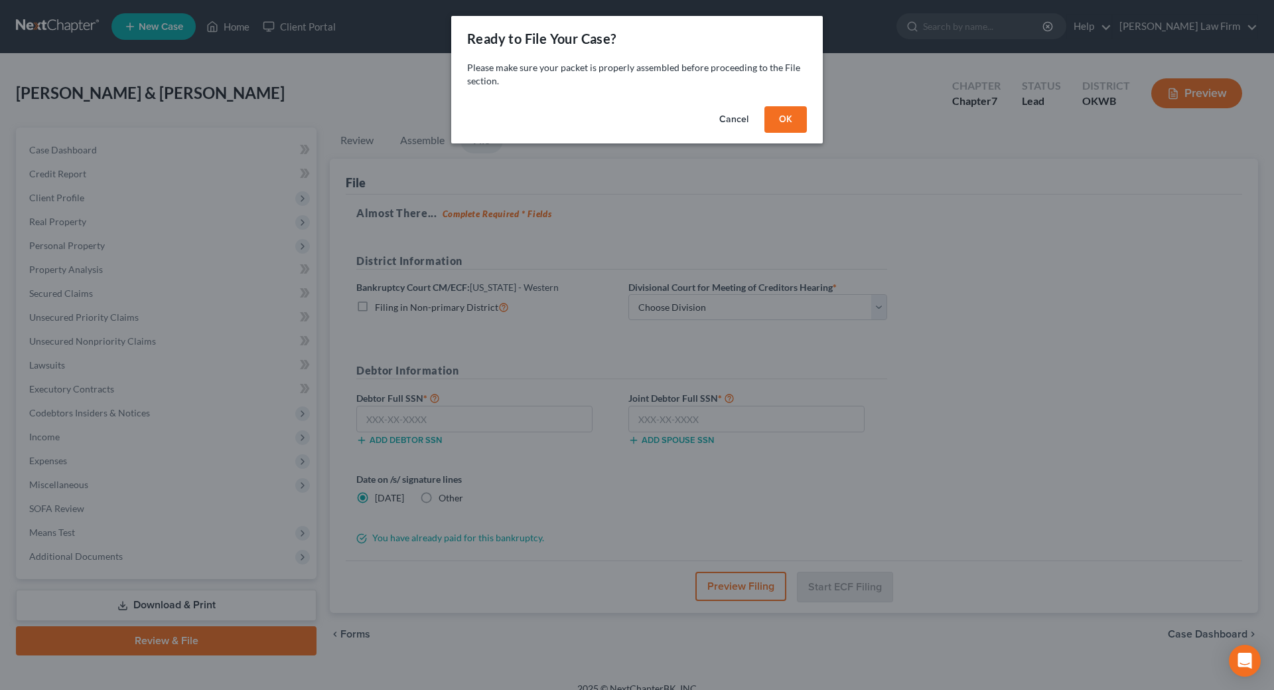
click at [777, 127] on button "OK" at bounding box center [786, 119] width 42 height 27
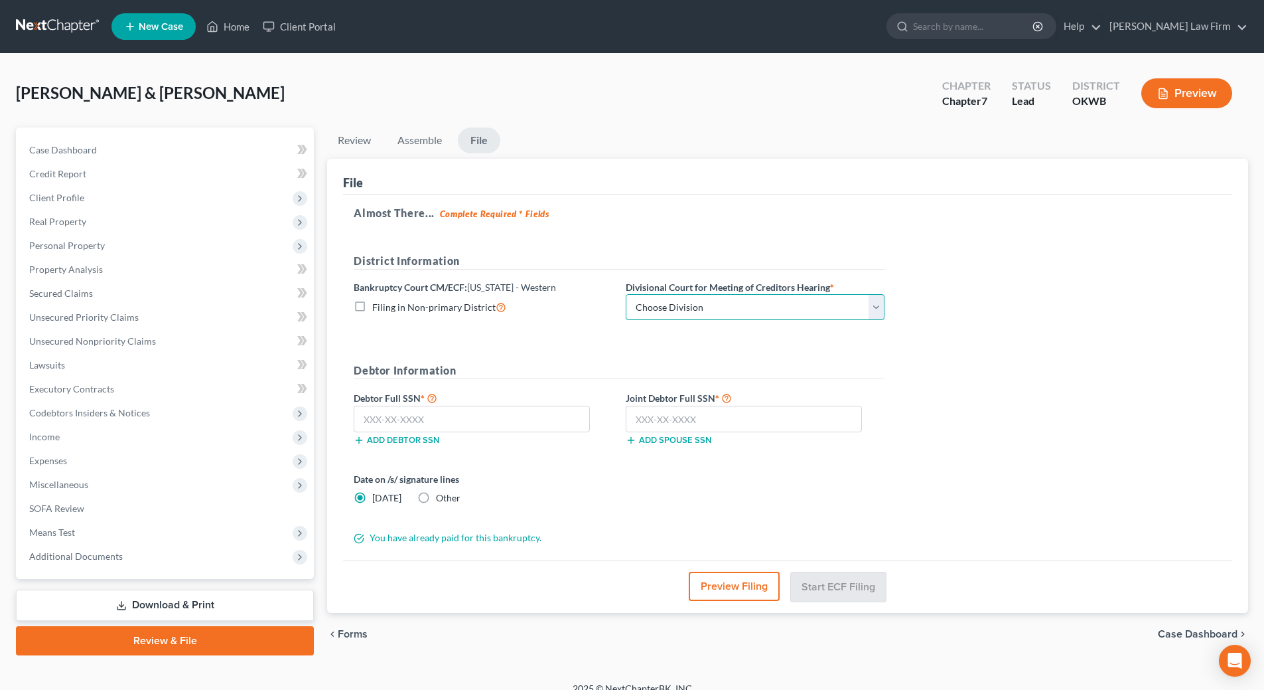
click at [683, 304] on select "Choose Division Oklahoma City" at bounding box center [755, 307] width 259 height 27
select select "0"
click at [626, 294] on select "Choose Division Oklahoma City" at bounding box center [755, 307] width 259 height 27
click at [479, 411] on input "text" at bounding box center [472, 419] width 236 height 27
type input "443-98-2966"
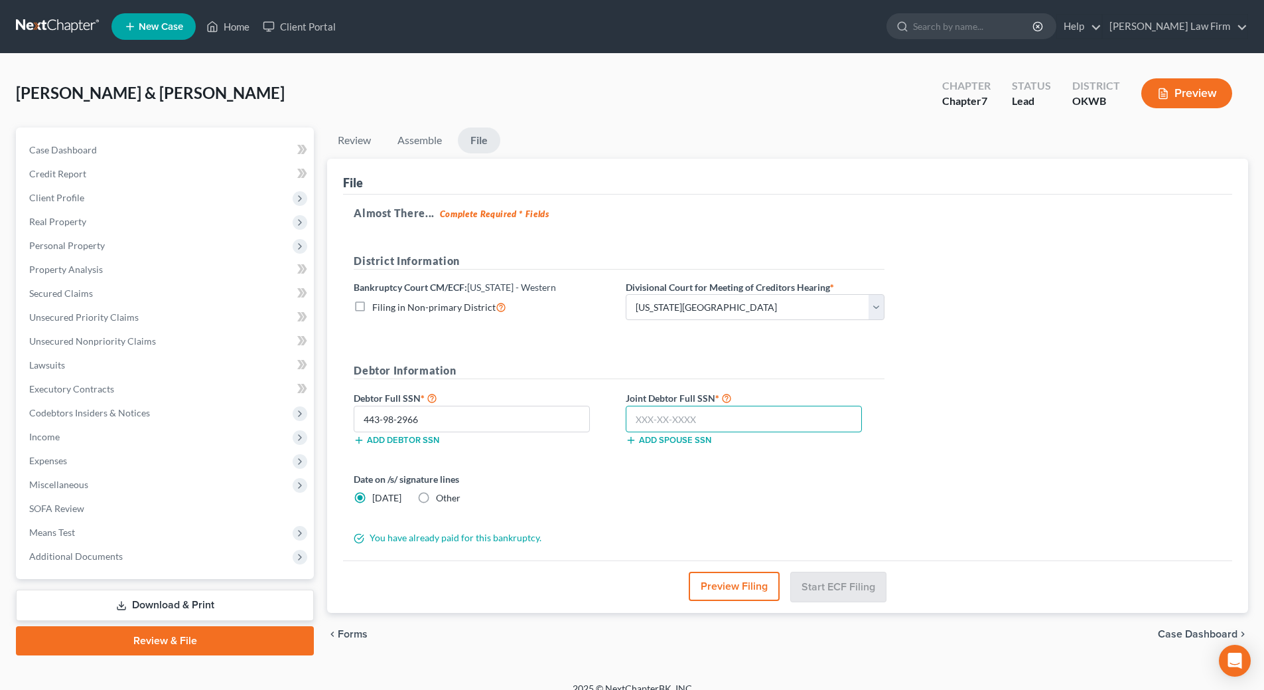
click at [667, 421] on input "text" at bounding box center [744, 419] width 236 height 27
type input "440-08-5718"
click at [714, 575] on button "Preview Filing" at bounding box center [735, 585] width 91 height 29
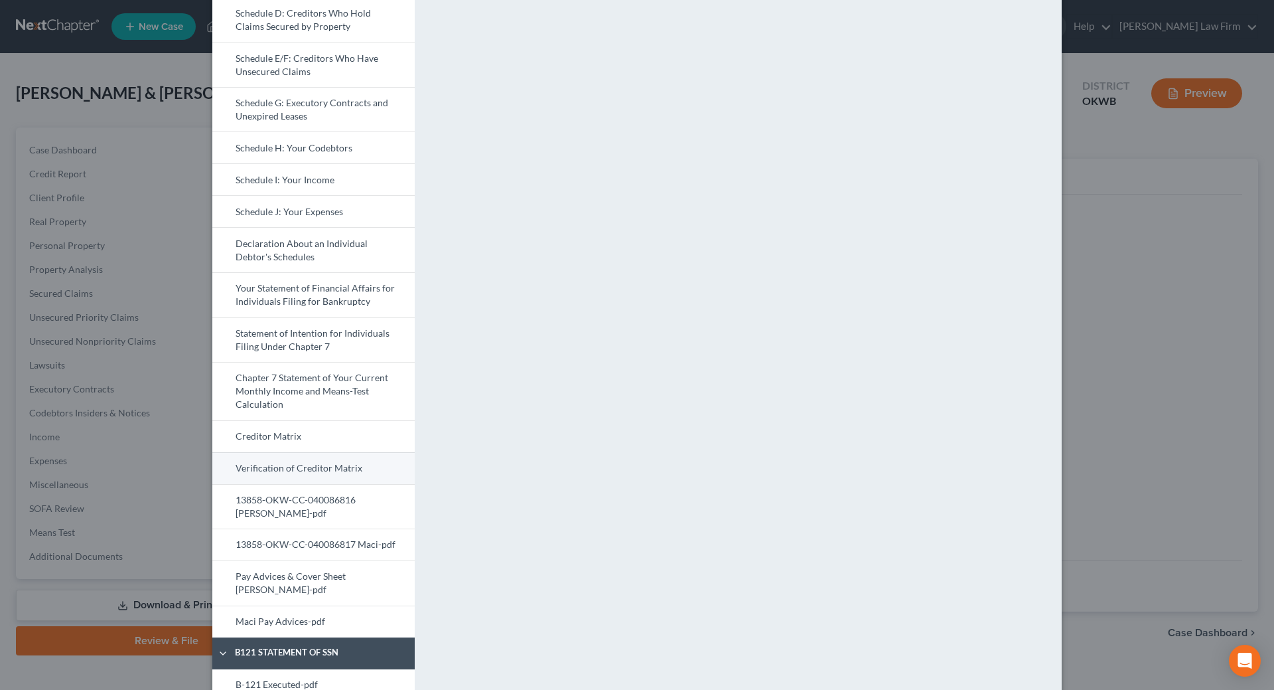
scroll to position [368, 0]
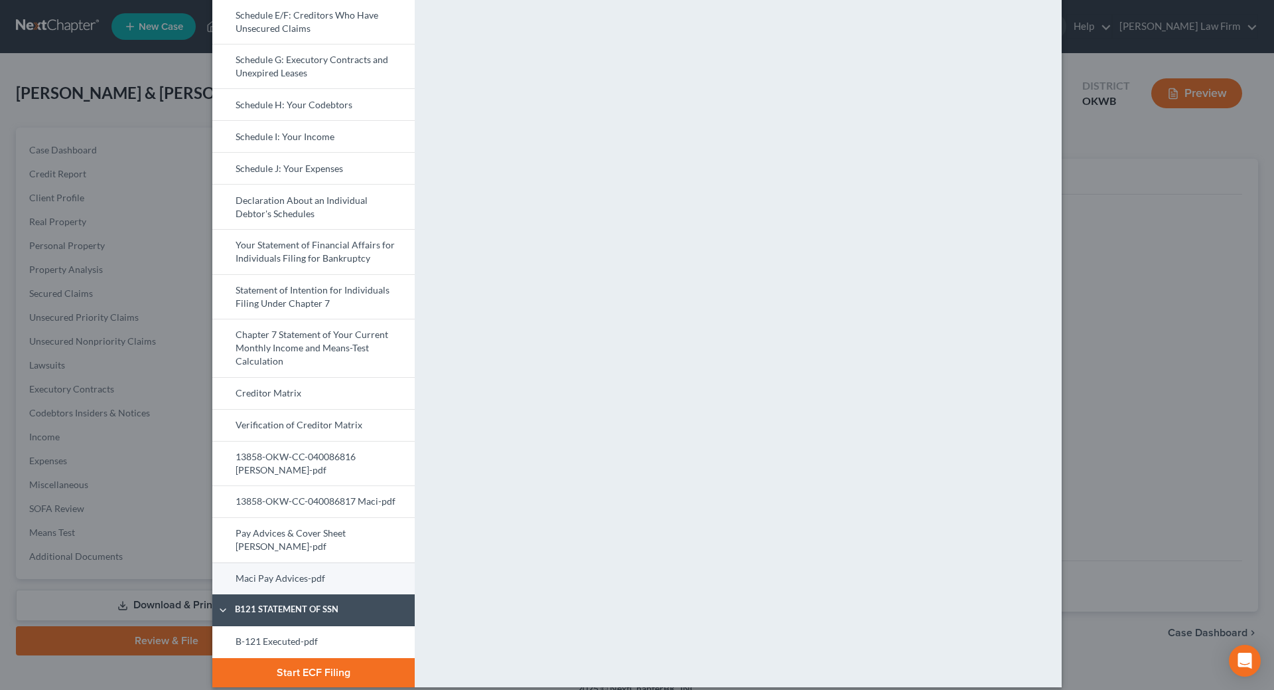
click at [306, 562] on link "Maci Pay Advices-pdf" at bounding box center [313, 578] width 202 height 32
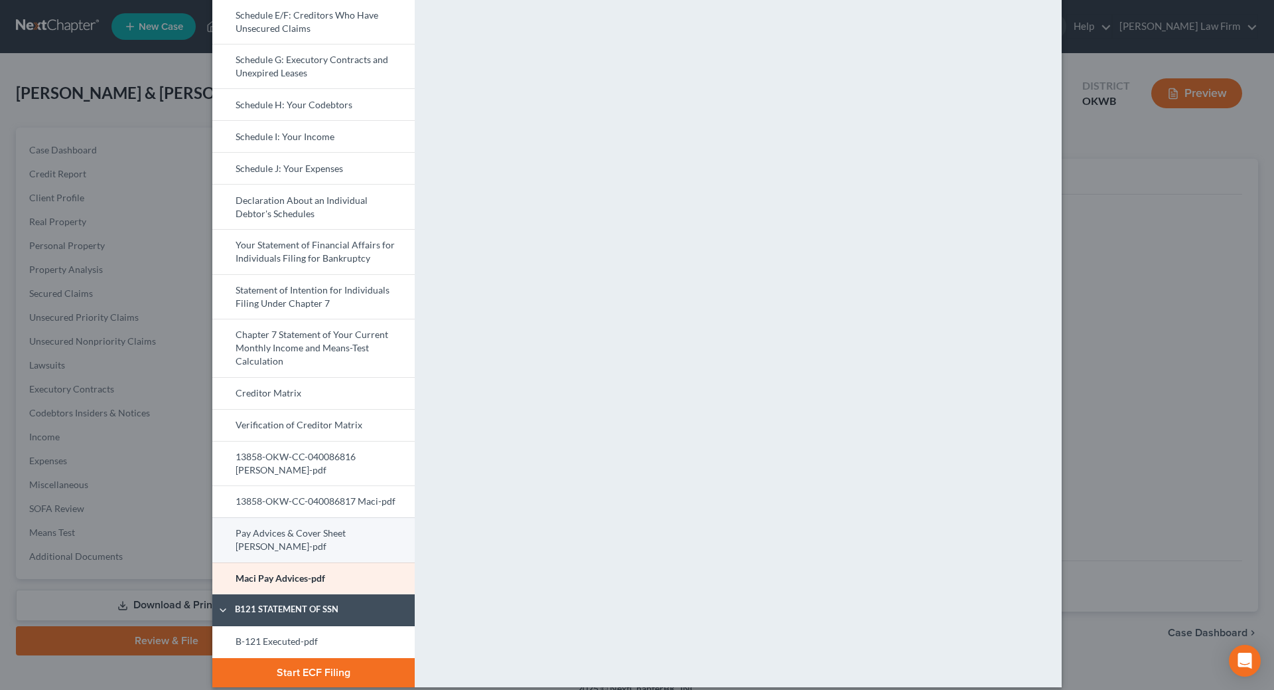
click at [301, 536] on link "Pay Advices & Cover Sheet Dustin-pdf" at bounding box center [313, 539] width 202 height 45
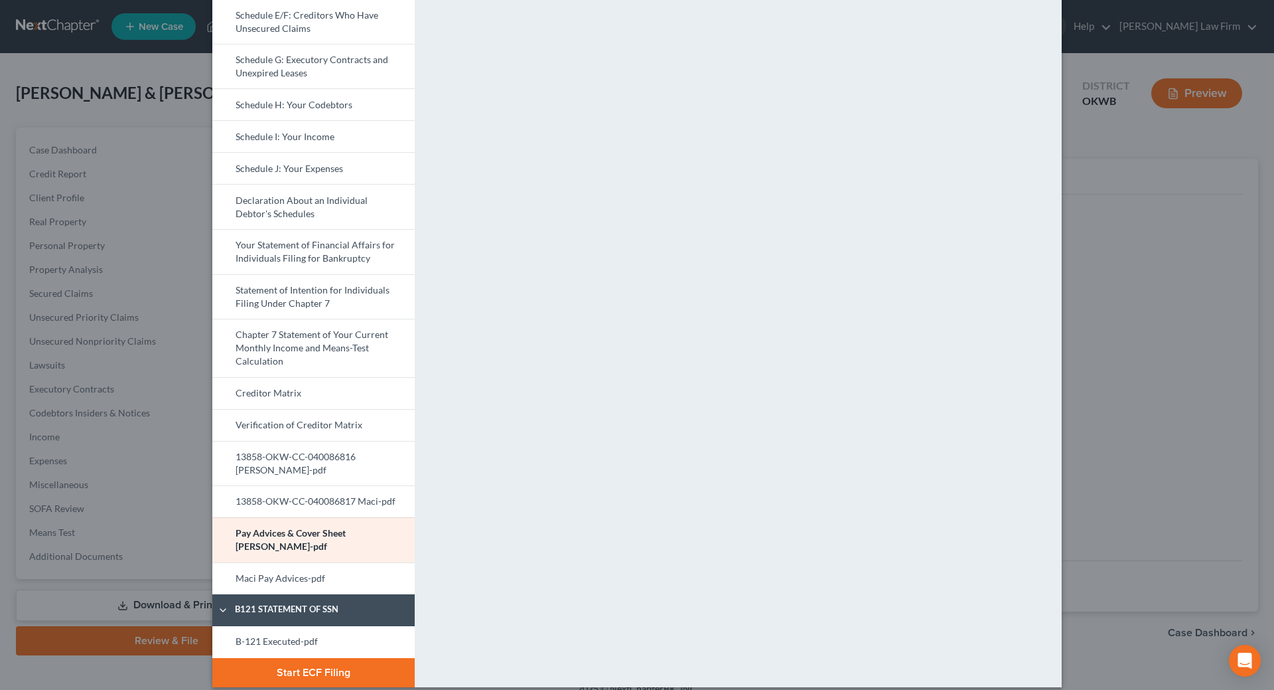
click at [307, 658] on button "Start ECF Filing" at bounding box center [313, 672] width 202 height 29
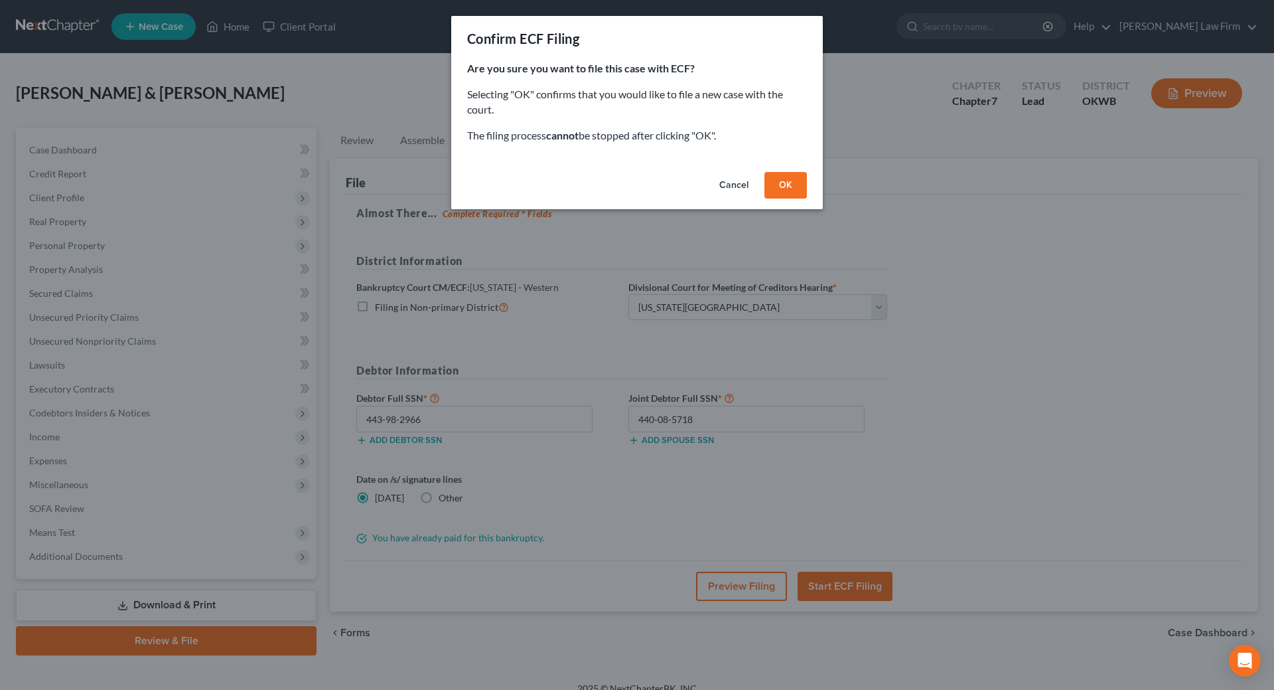
click at [796, 186] on button "OK" at bounding box center [786, 185] width 42 height 27
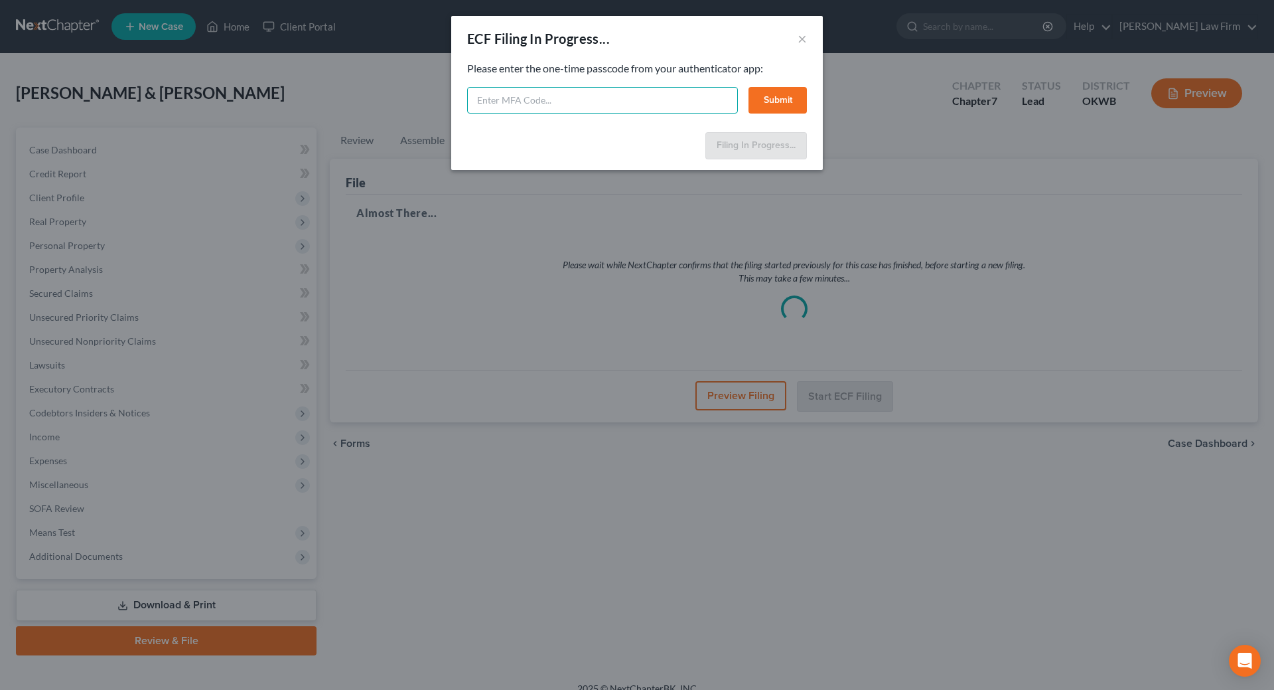
click at [674, 108] on input "text" at bounding box center [602, 100] width 271 height 27
type input "114013"
click at [769, 96] on button "Submit" at bounding box center [778, 100] width 58 height 27
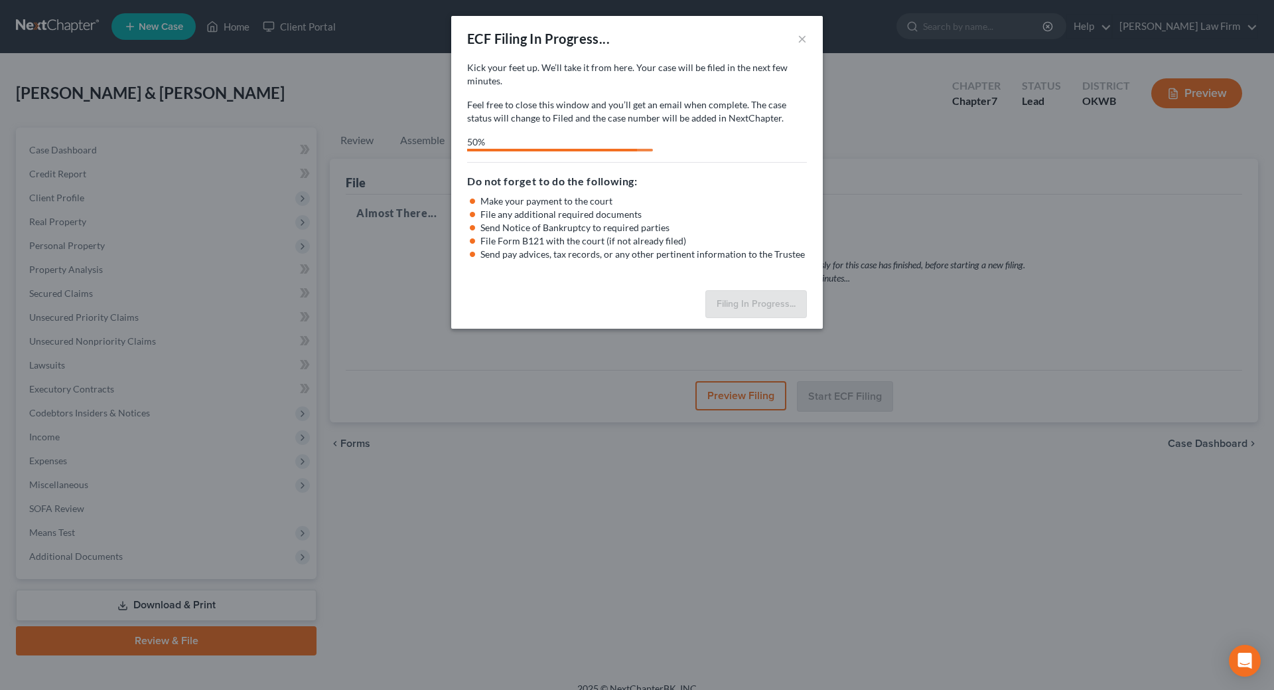
select select "0"
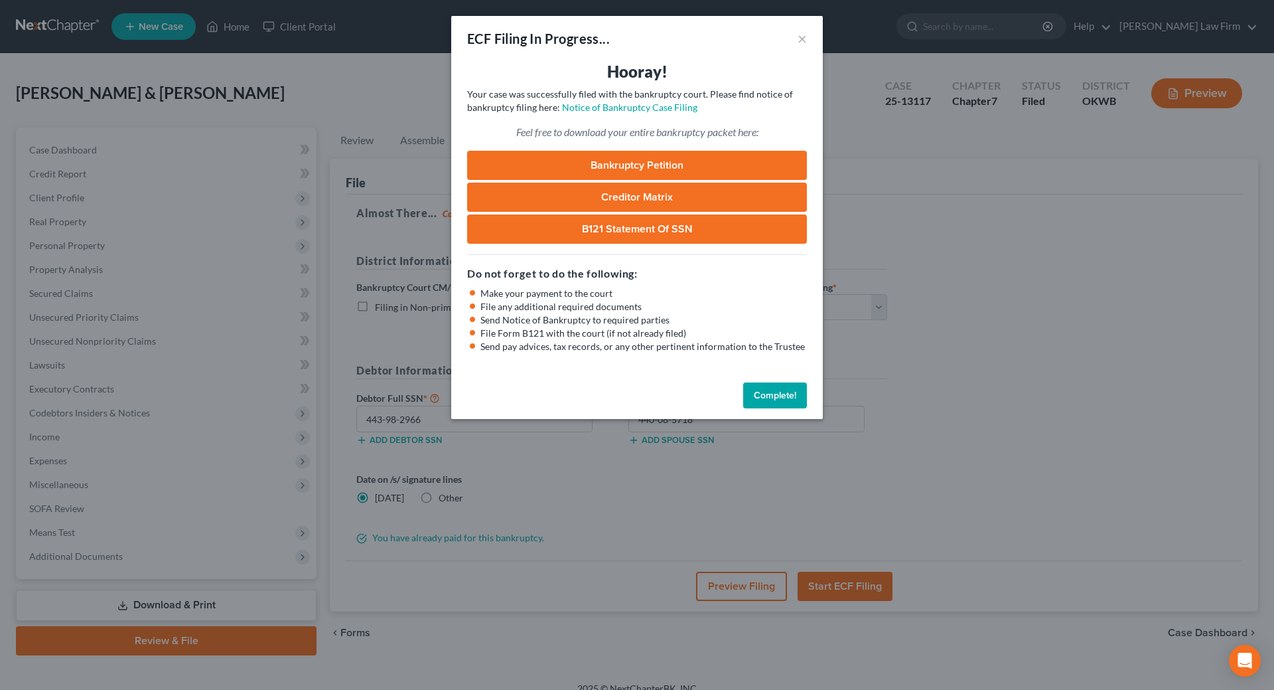
click at [767, 400] on button "Complete!" at bounding box center [775, 395] width 64 height 27
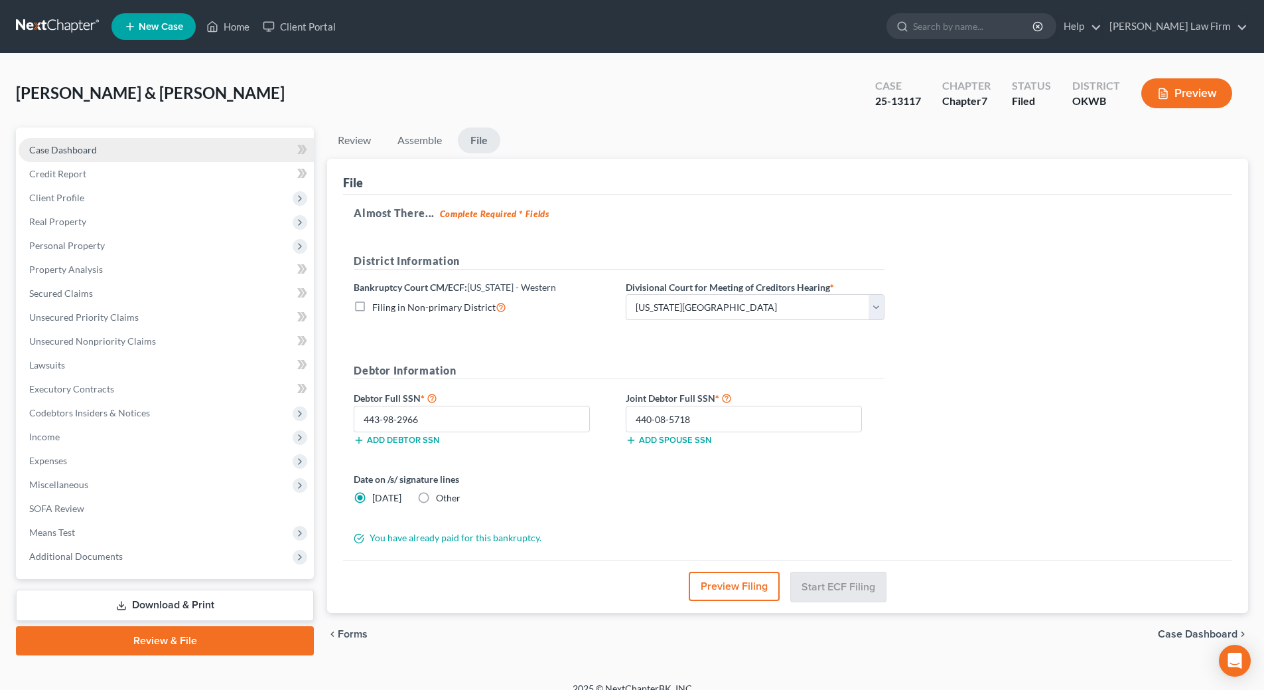
click at [70, 152] on span "Case Dashboard" at bounding box center [63, 149] width 68 height 11
